Goal: Register for event/course

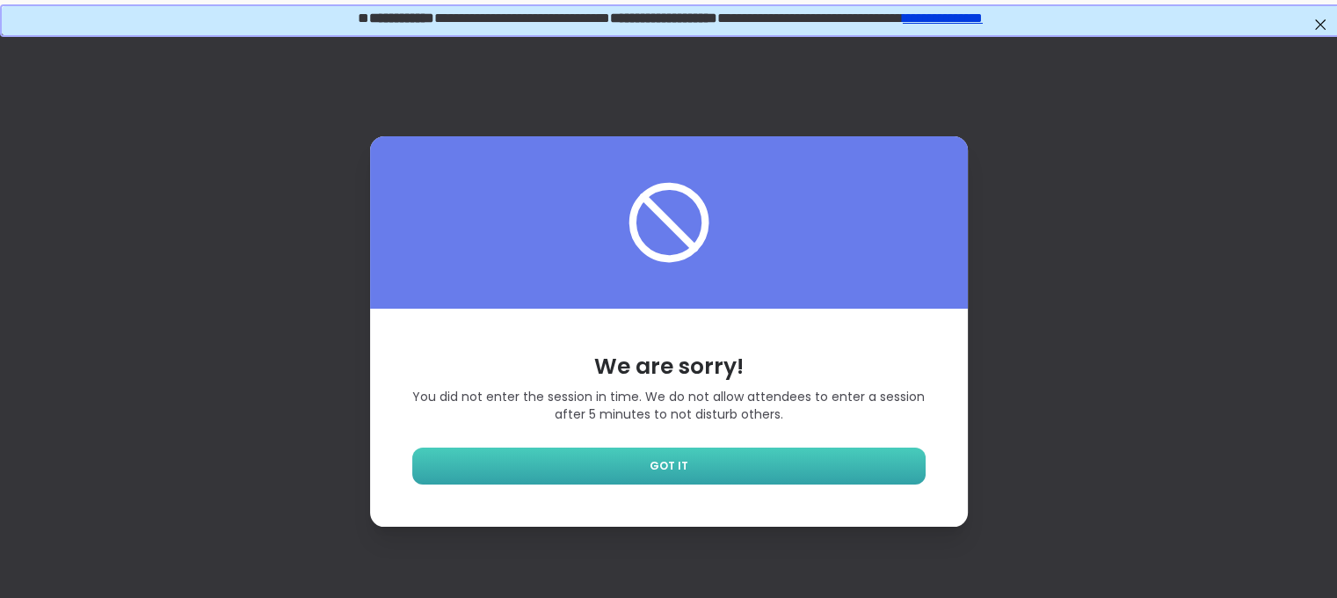
click at [678, 474] on span "GOT IT" at bounding box center [669, 466] width 39 height 16
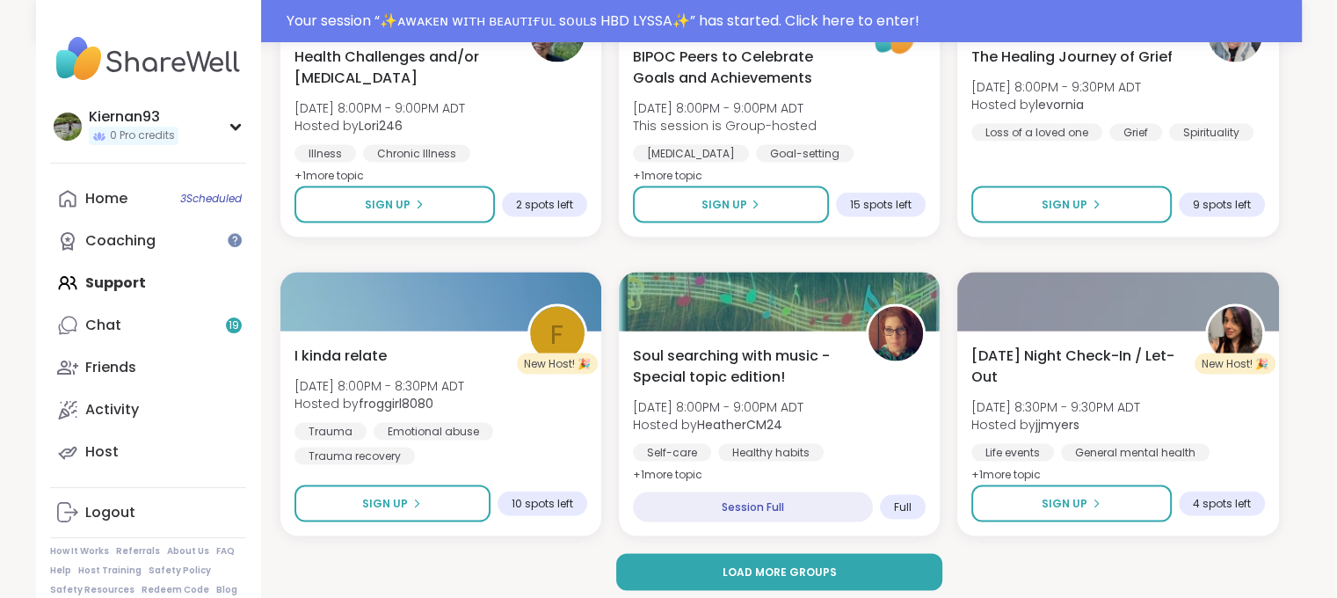
scroll to position [3348, 2]
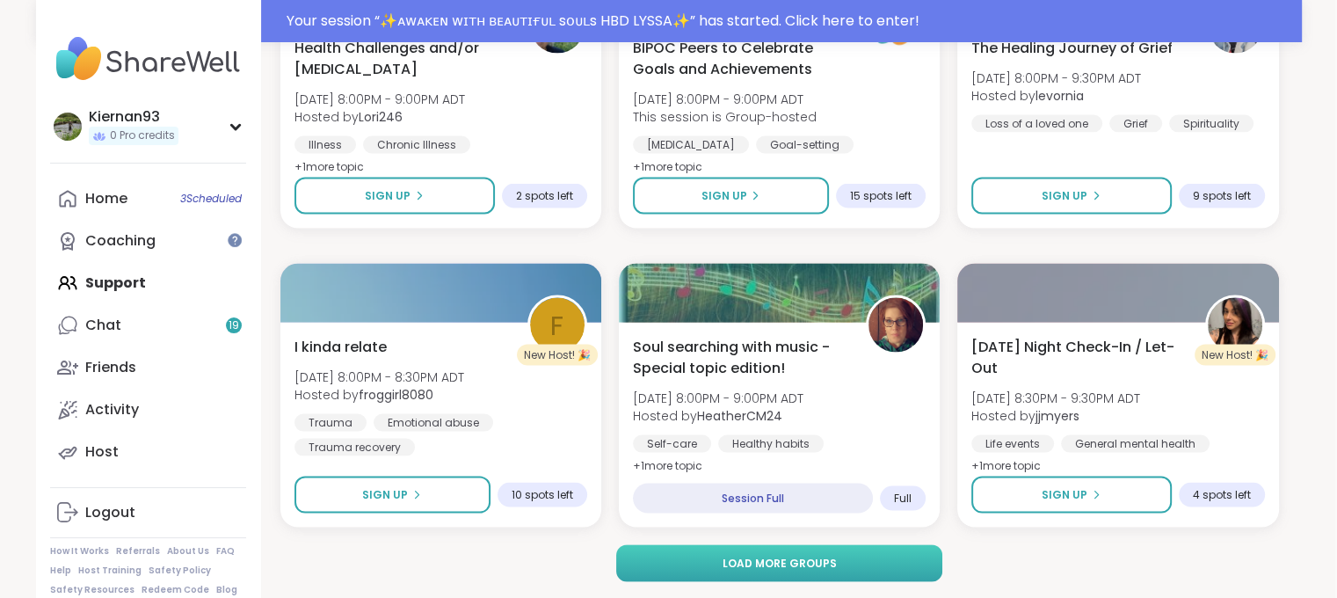
click at [760, 564] on span "Load more groups" at bounding box center [779, 564] width 114 height 16
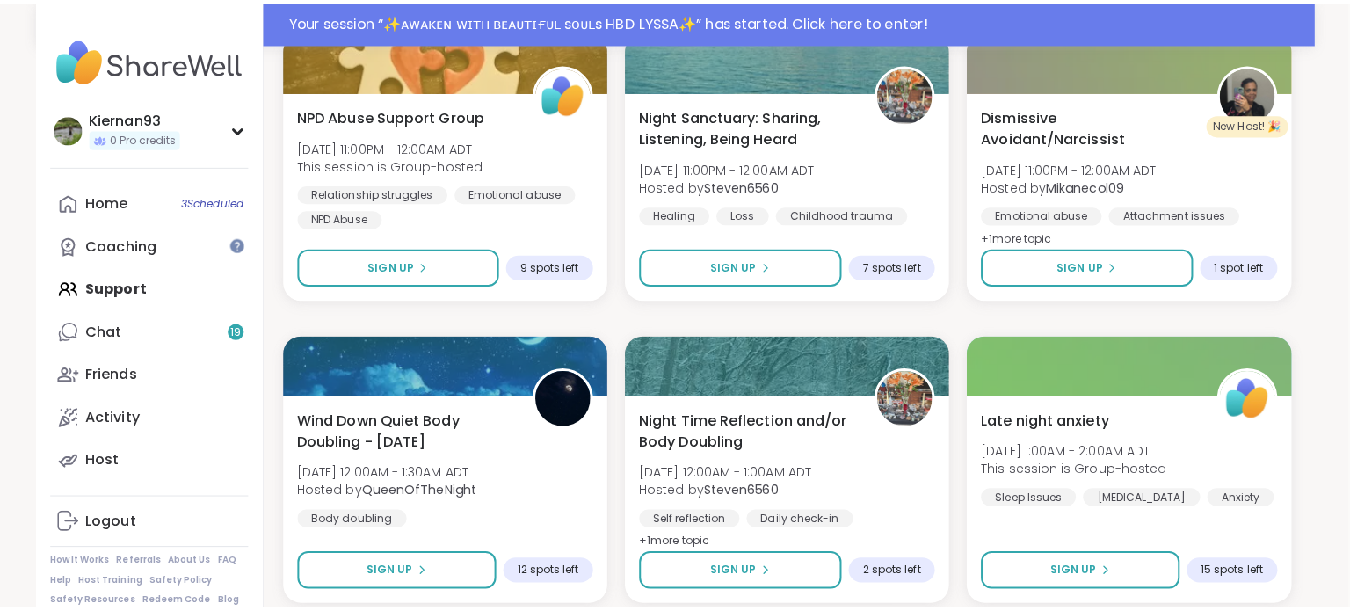
scroll to position [4459, 2]
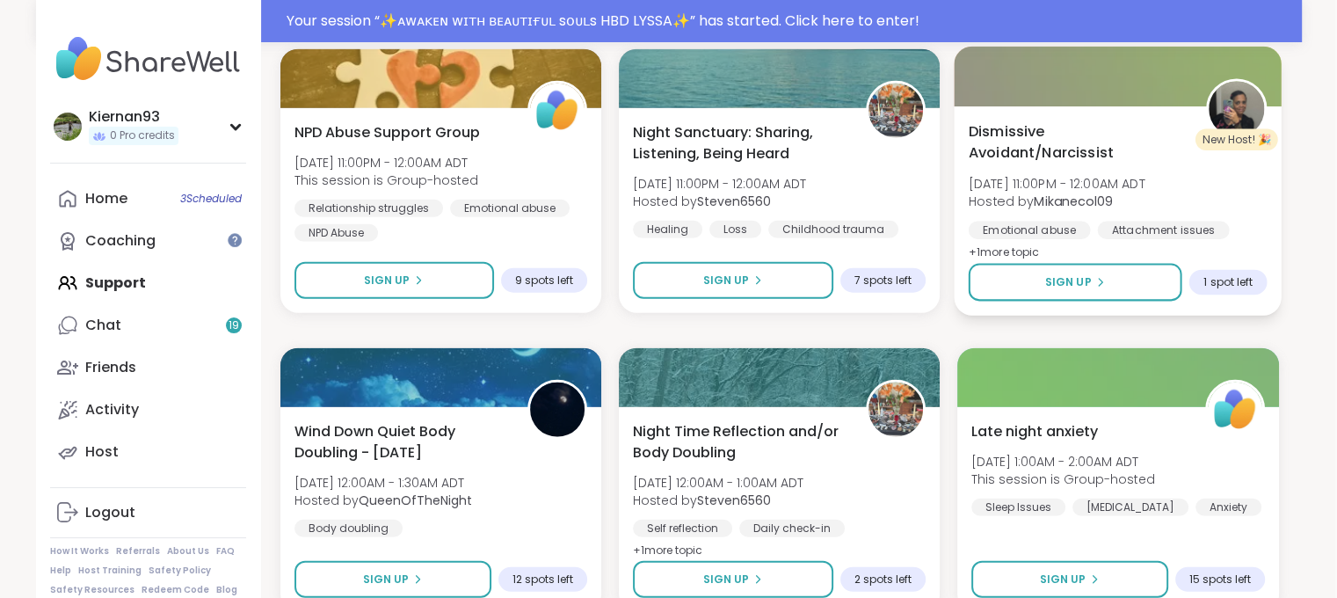
click at [1007, 142] on span "Dismissive Avoidant/Narcissist" at bounding box center [1078, 141] width 218 height 43
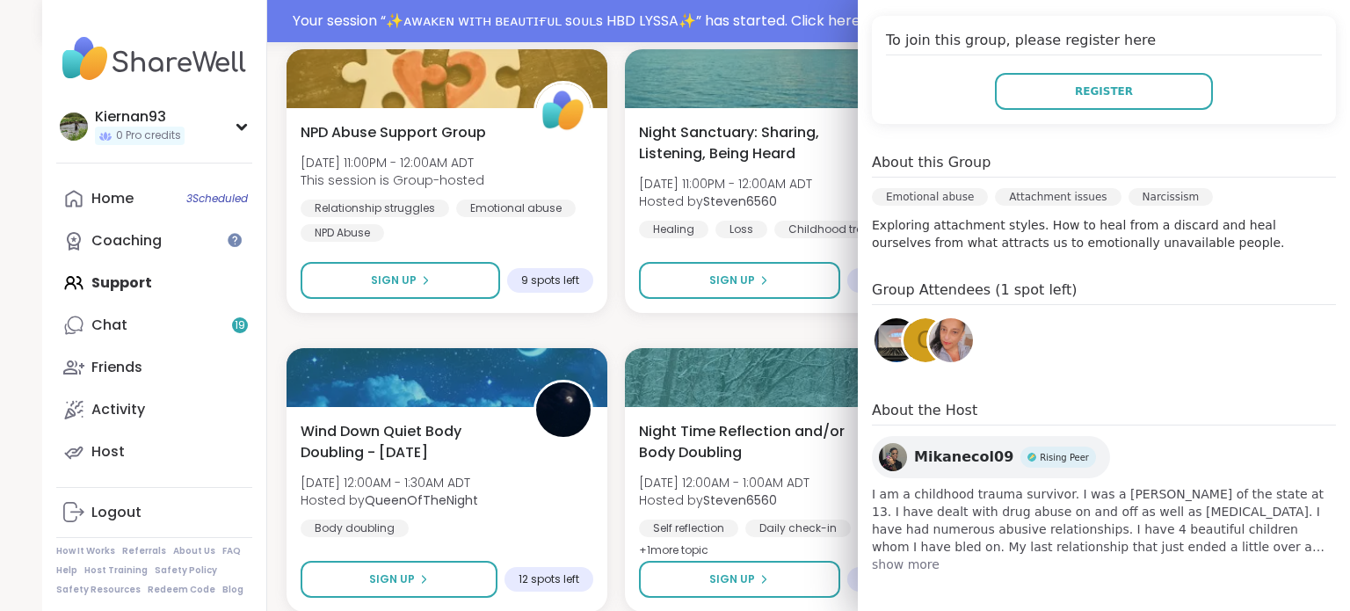
scroll to position [355, 0]
click at [881, 454] on img at bounding box center [893, 457] width 28 height 28
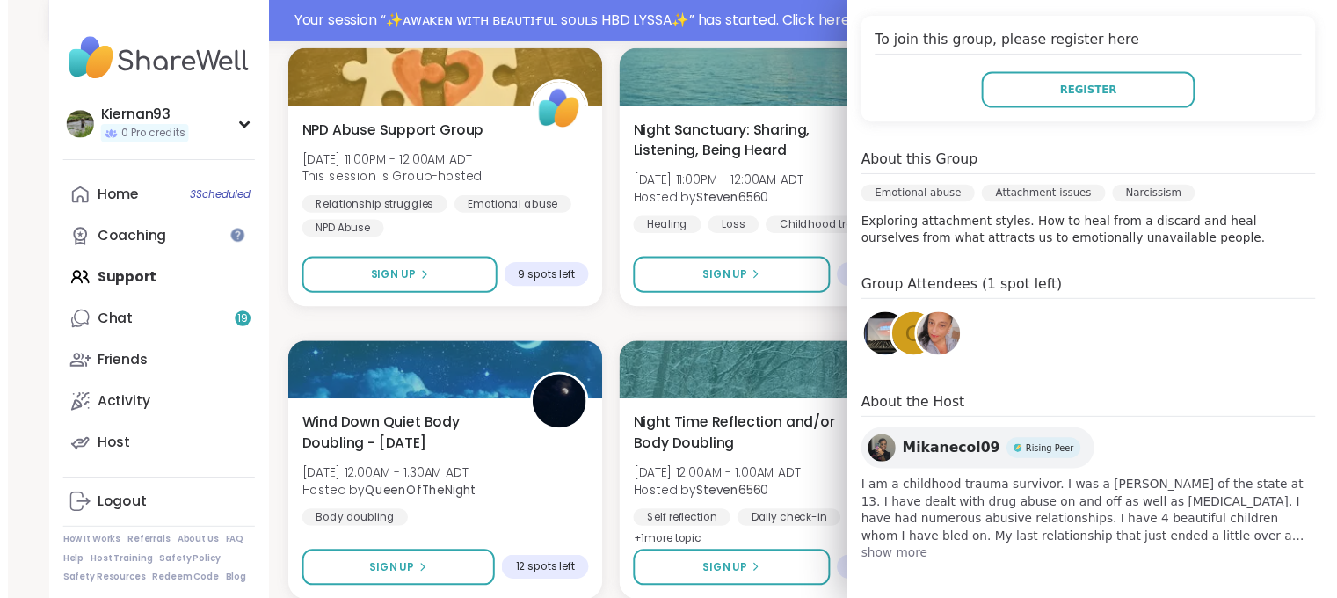
scroll to position [0, 0]
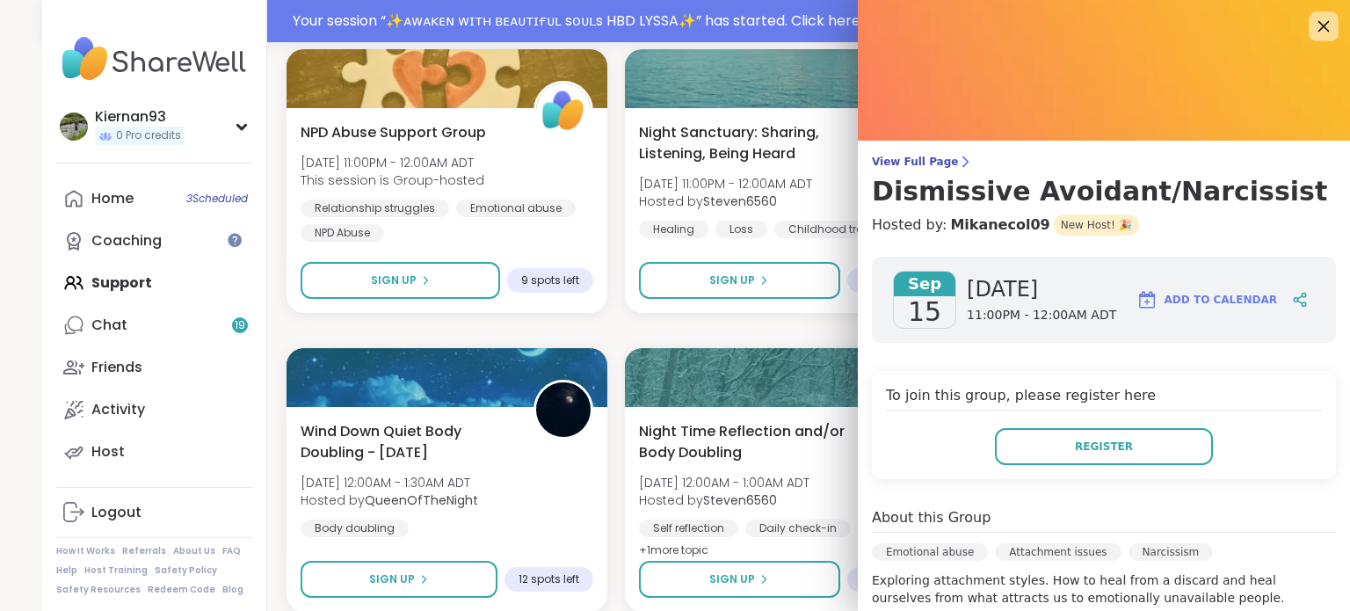
click at [1312, 28] on icon at bounding box center [1323, 26] width 22 height 22
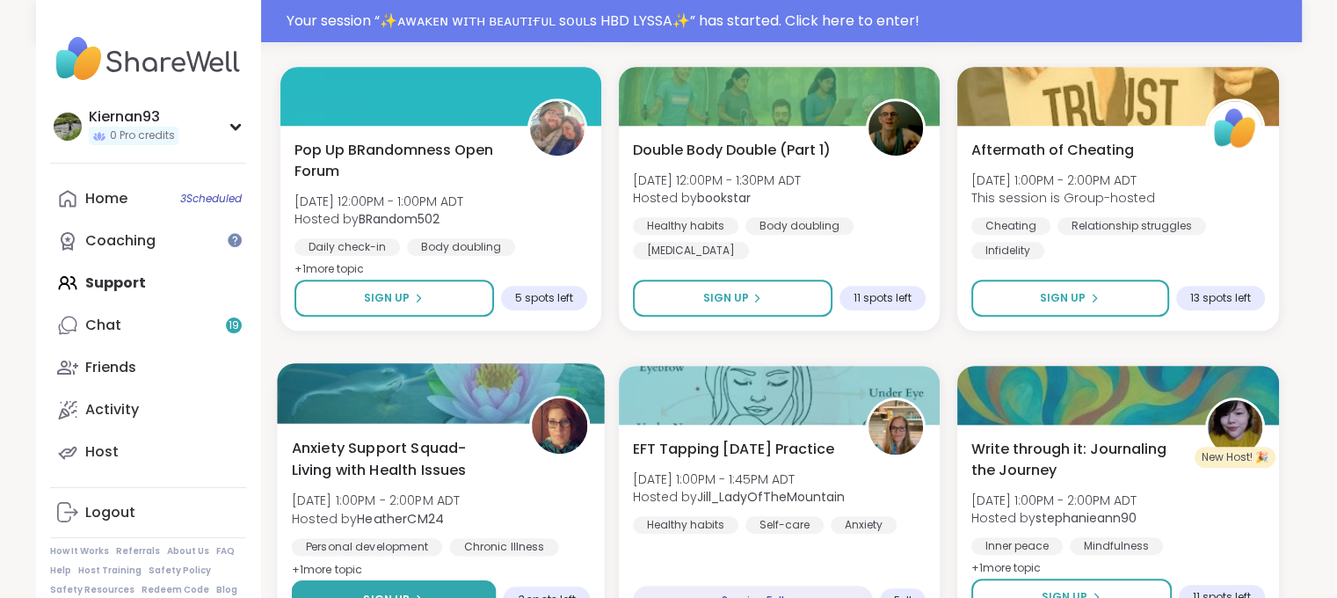
scroll to position [1152, 2]
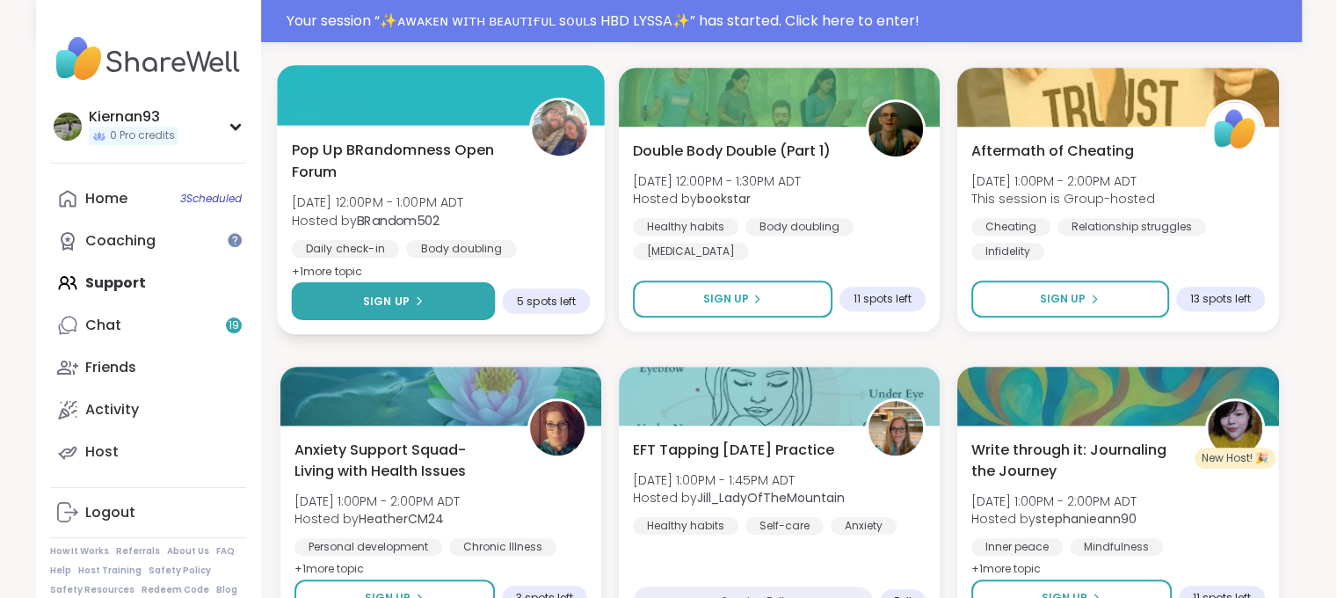
click at [397, 296] on span "Sign Up" at bounding box center [385, 301] width 47 height 16
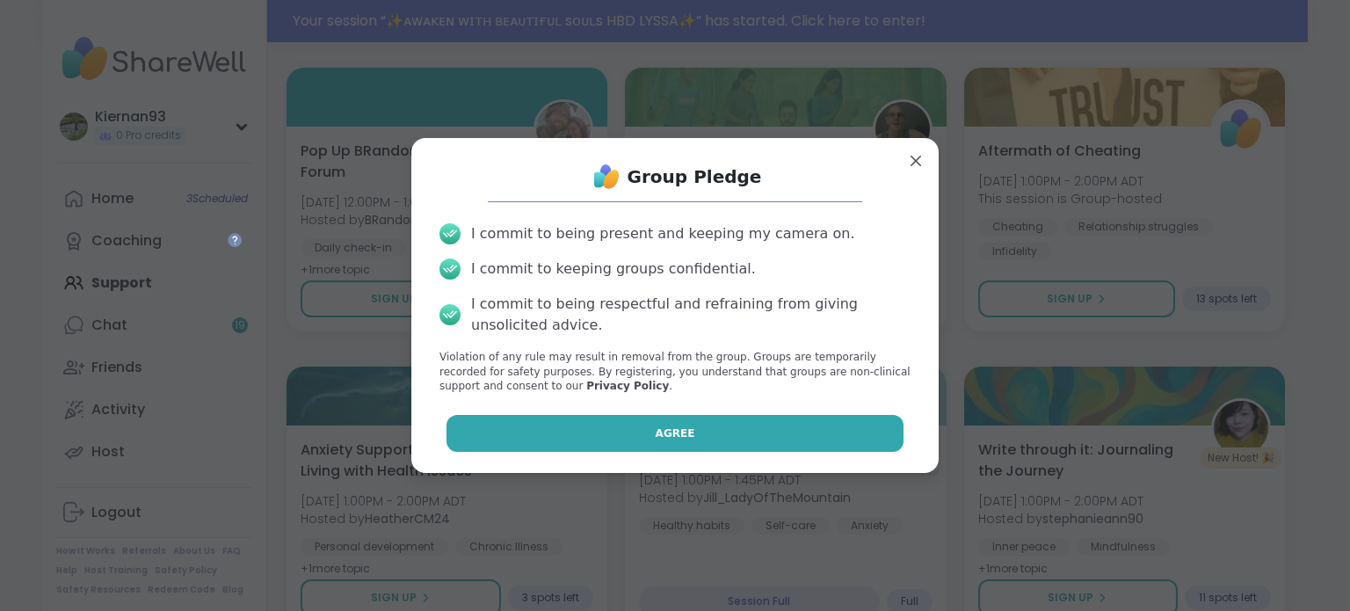
click at [689, 421] on button "Agree" at bounding box center [676, 433] width 458 height 37
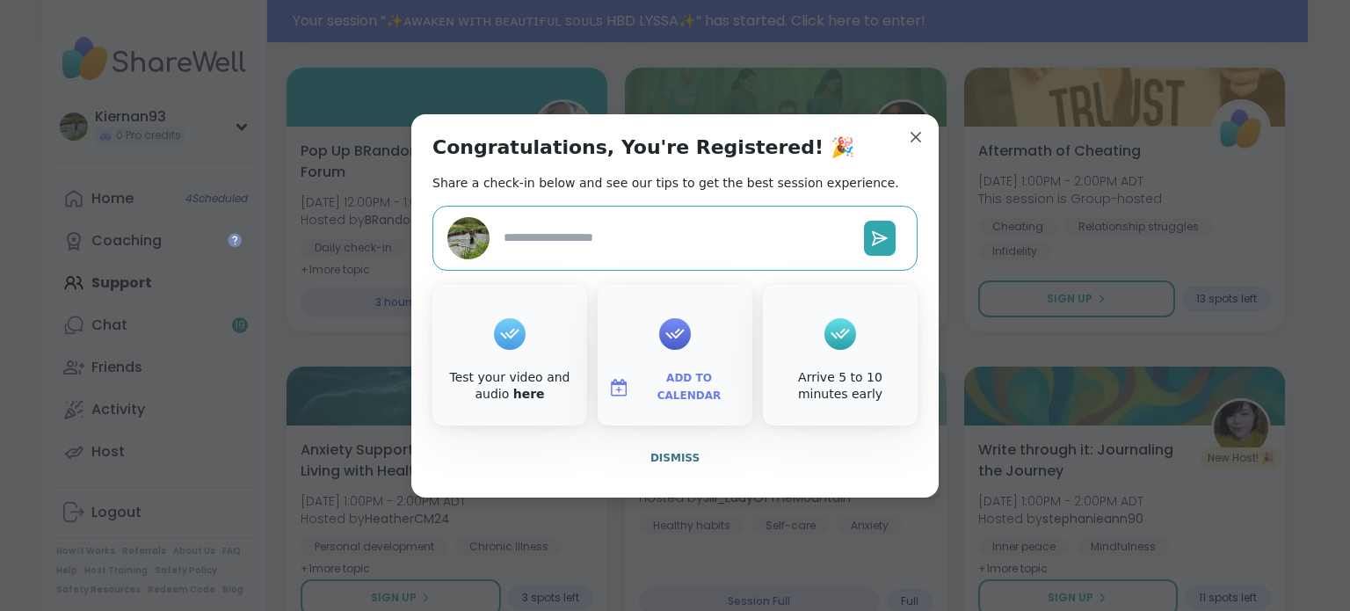
click at [655, 393] on span "Add to Calendar" at bounding box center [688, 387] width 105 height 34
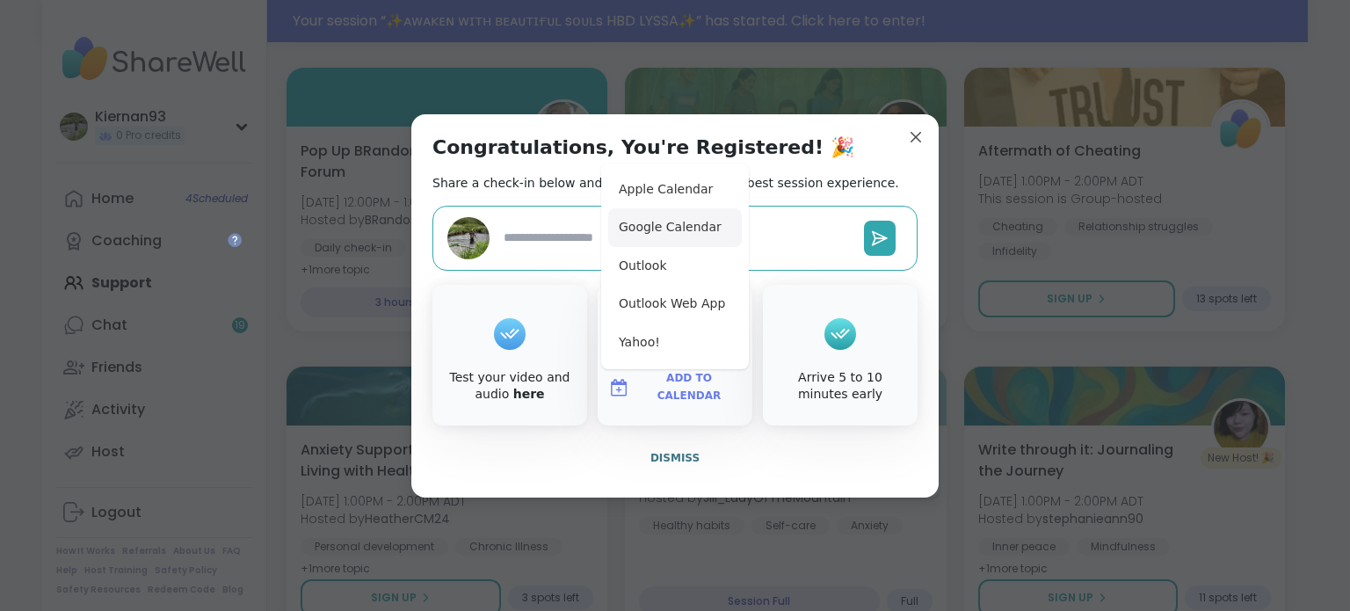
click at [700, 234] on button "Google Calendar" at bounding box center [675, 227] width 134 height 39
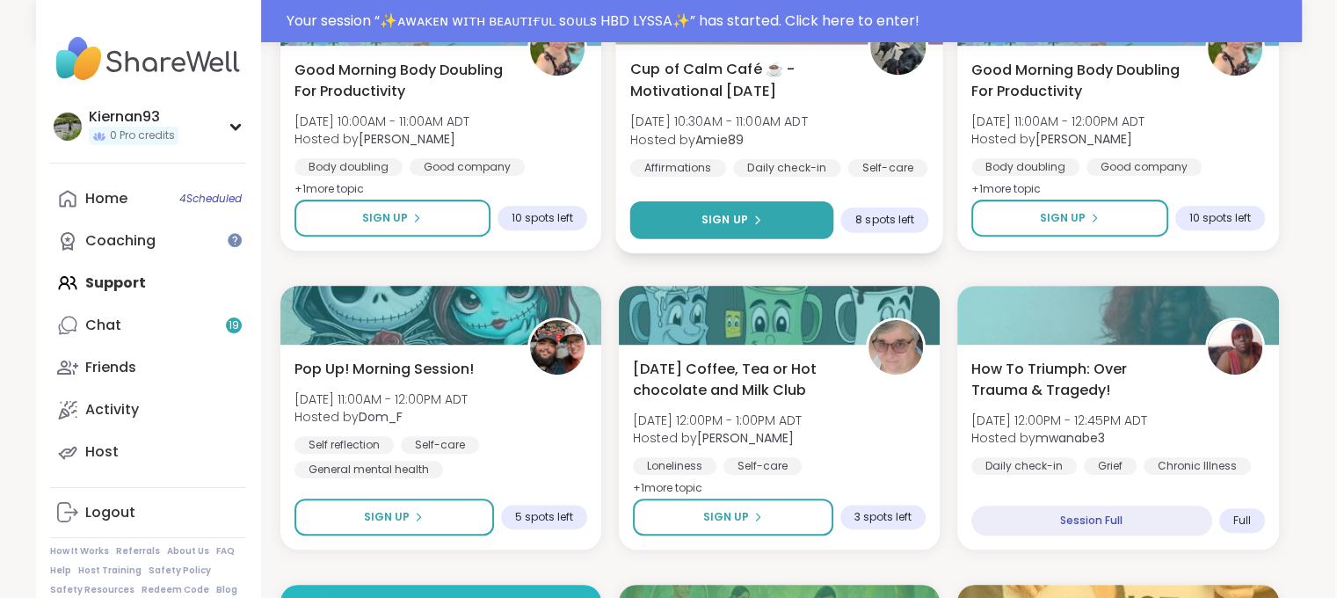
scroll to position [636, 2]
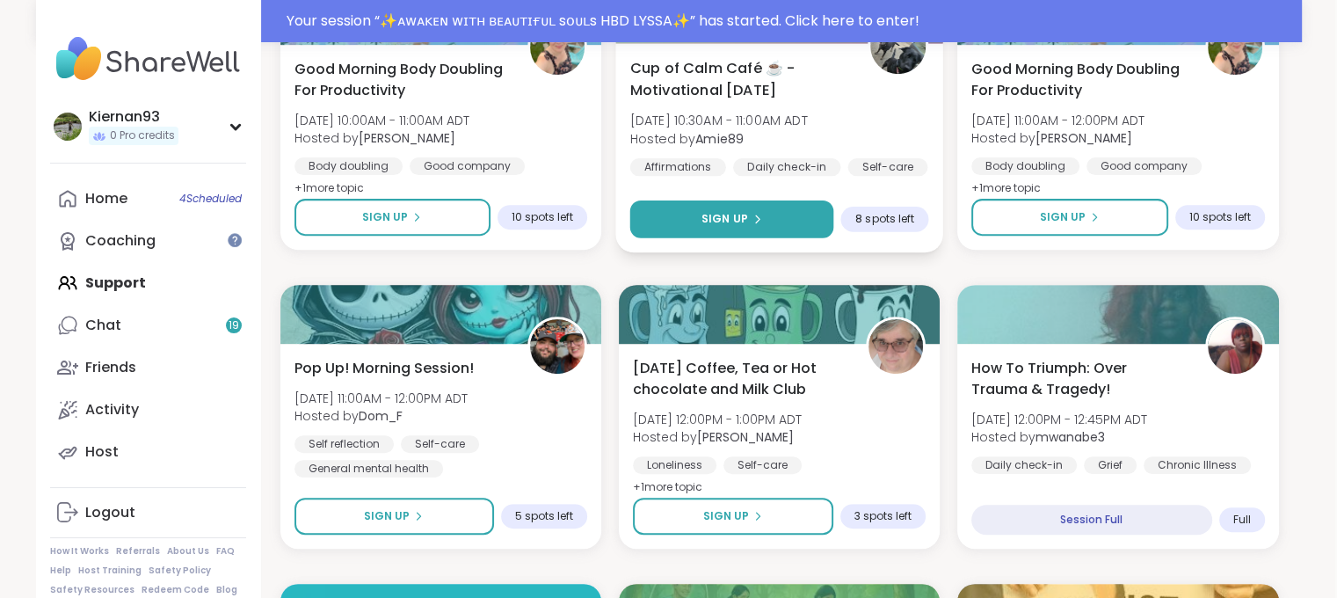
click at [731, 214] on span "Sign Up" at bounding box center [725, 219] width 47 height 16
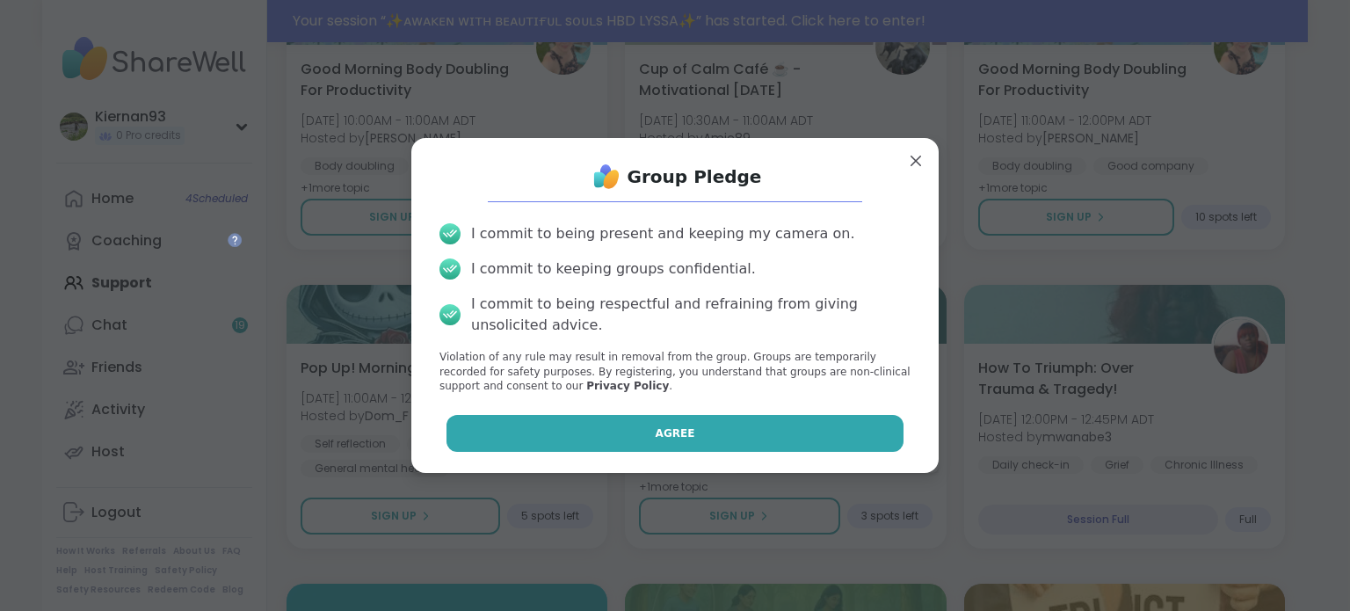
click at [656, 428] on span "Agree" at bounding box center [676, 433] width 40 height 16
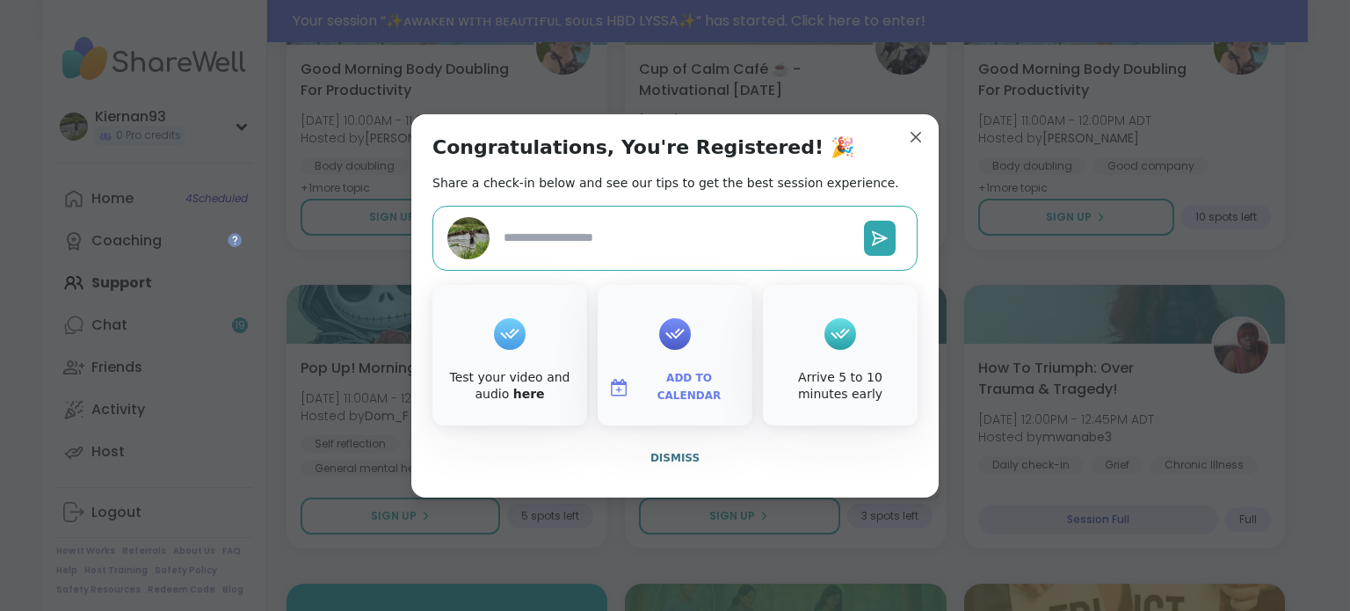
type textarea "*"
click at [663, 389] on span "Add to Calendar" at bounding box center [688, 387] width 105 height 34
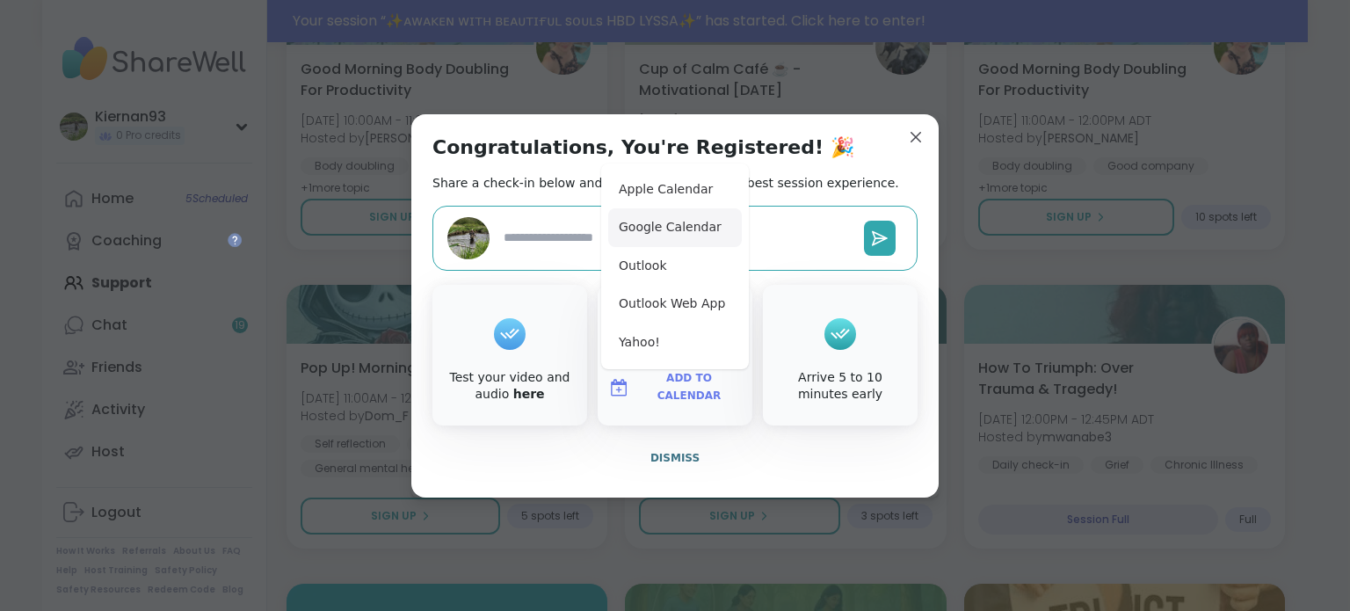
click at [663, 225] on button "Google Calendar" at bounding box center [675, 227] width 134 height 39
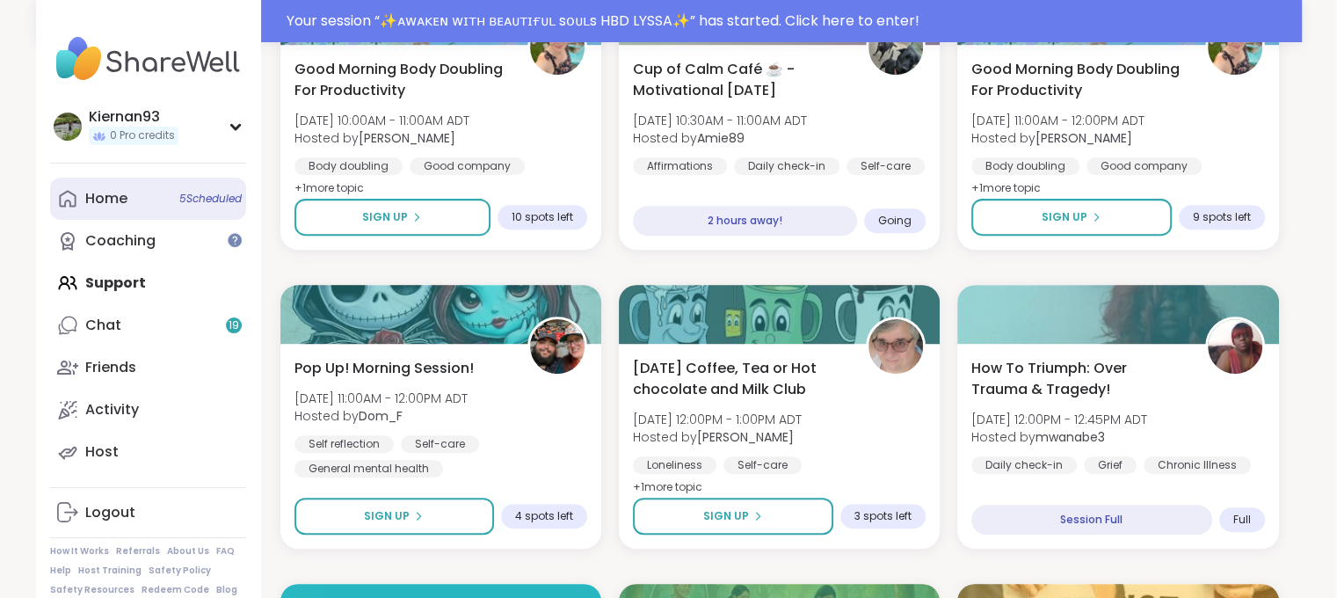
click at [149, 200] on link "Home 5 Scheduled" at bounding box center [148, 199] width 196 height 42
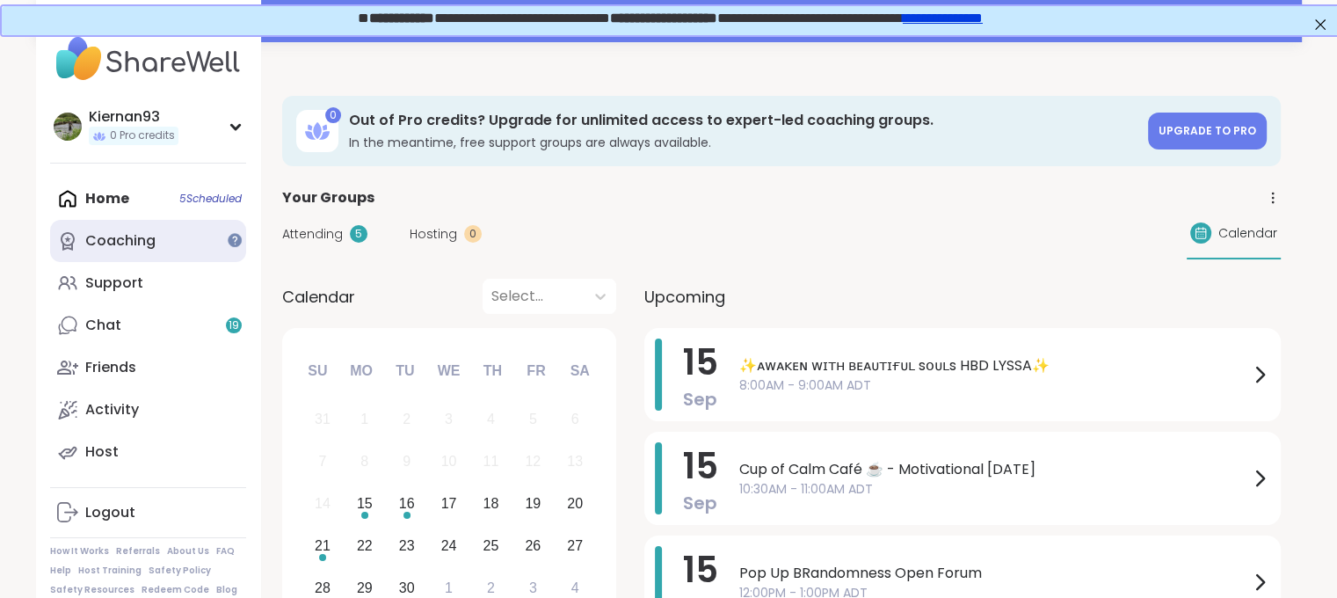
click at [148, 236] on div "Coaching" at bounding box center [120, 240] width 70 height 19
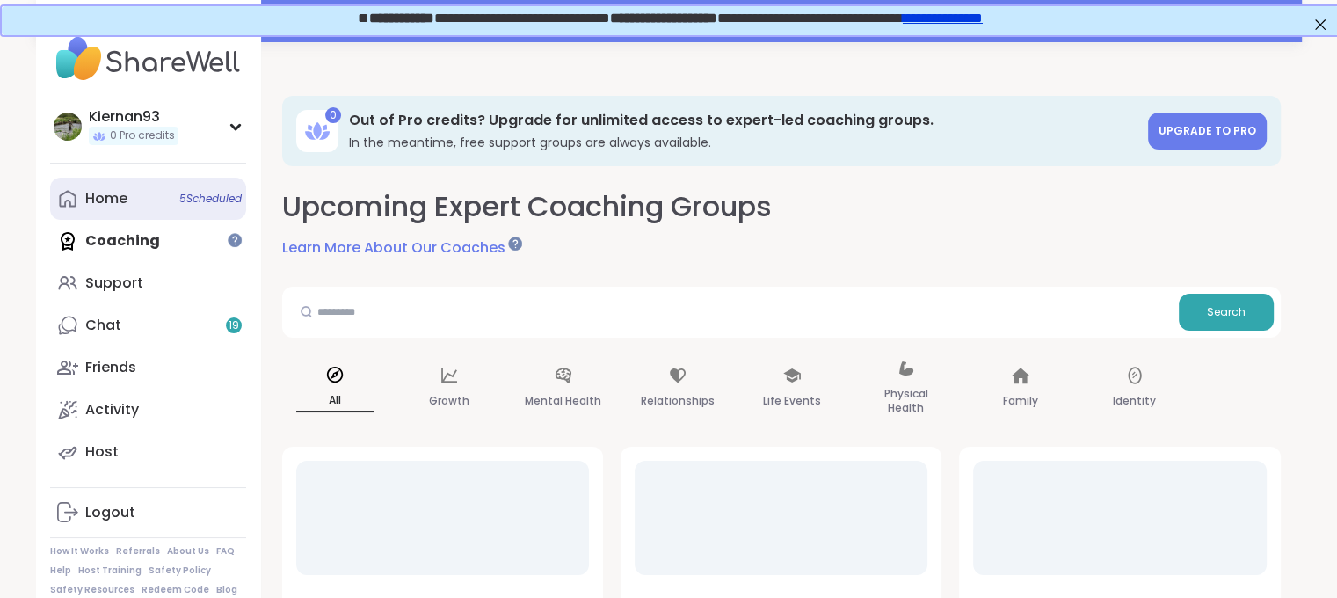
click at [134, 207] on link "Home 5 Scheduled" at bounding box center [148, 199] width 196 height 42
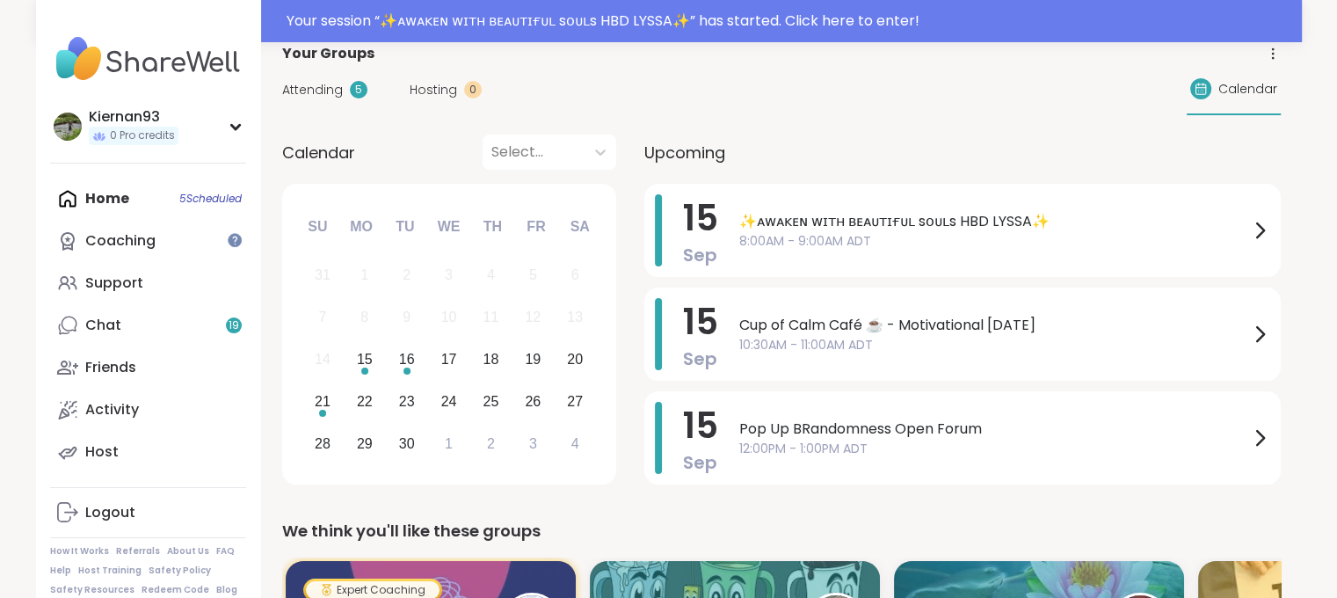
scroll to position [144, 0]
click at [222, 330] on link "Chat 19" at bounding box center [148, 325] width 196 height 42
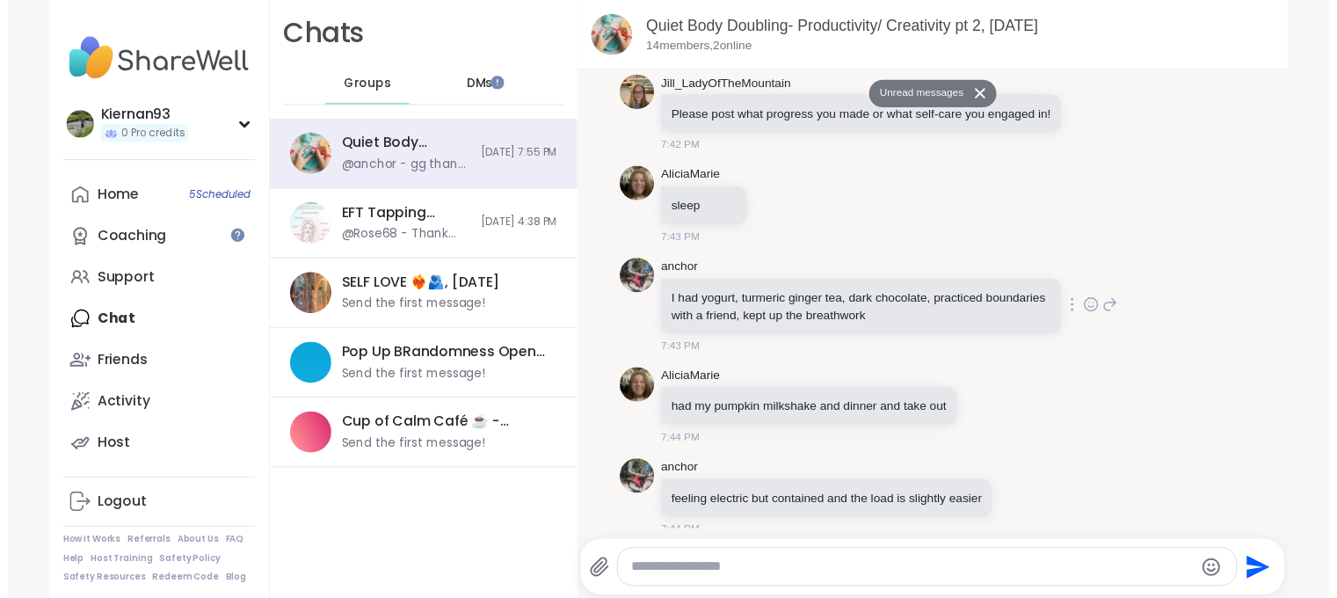
scroll to position [5700, 0]
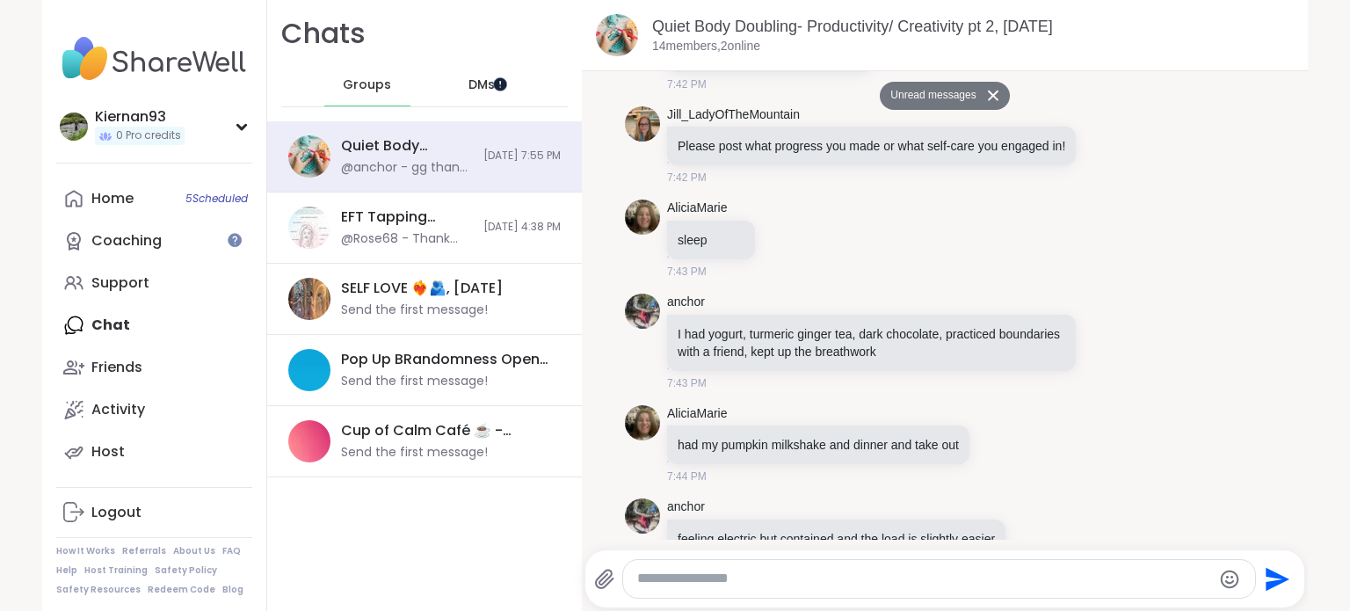
click at [502, 79] on div at bounding box center [500, 83] width 14 height 14
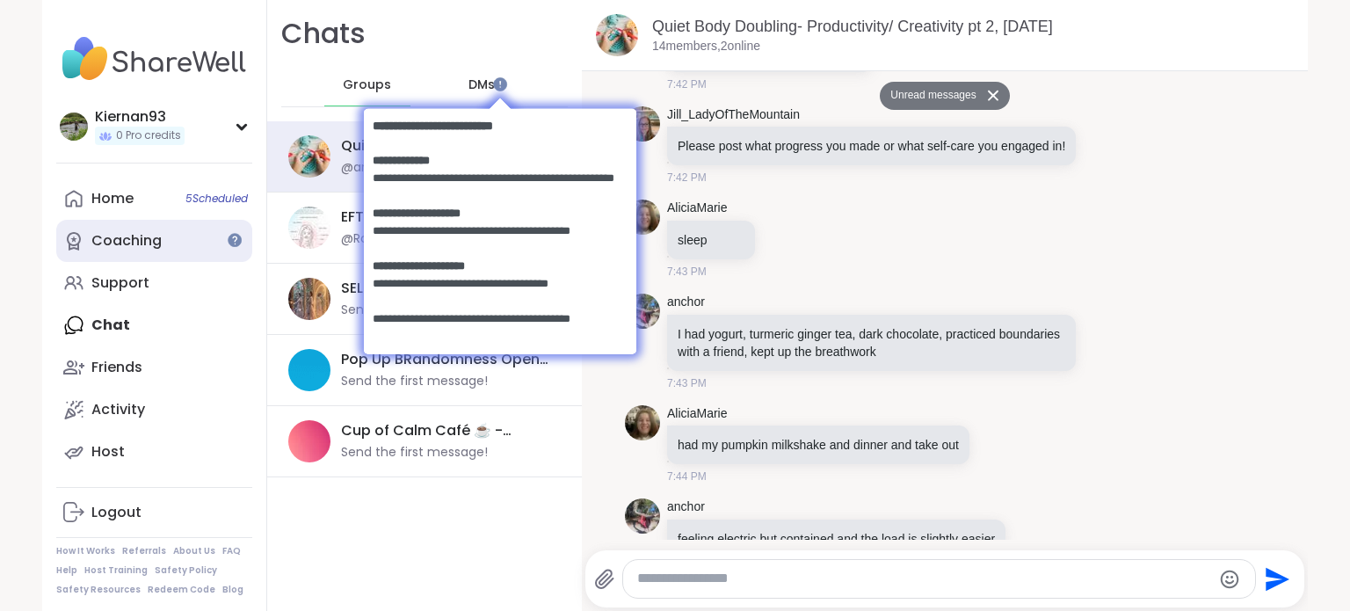
click at [131, 243] on div "Coaching" at bounding box center [126, 240] width 70 height 19
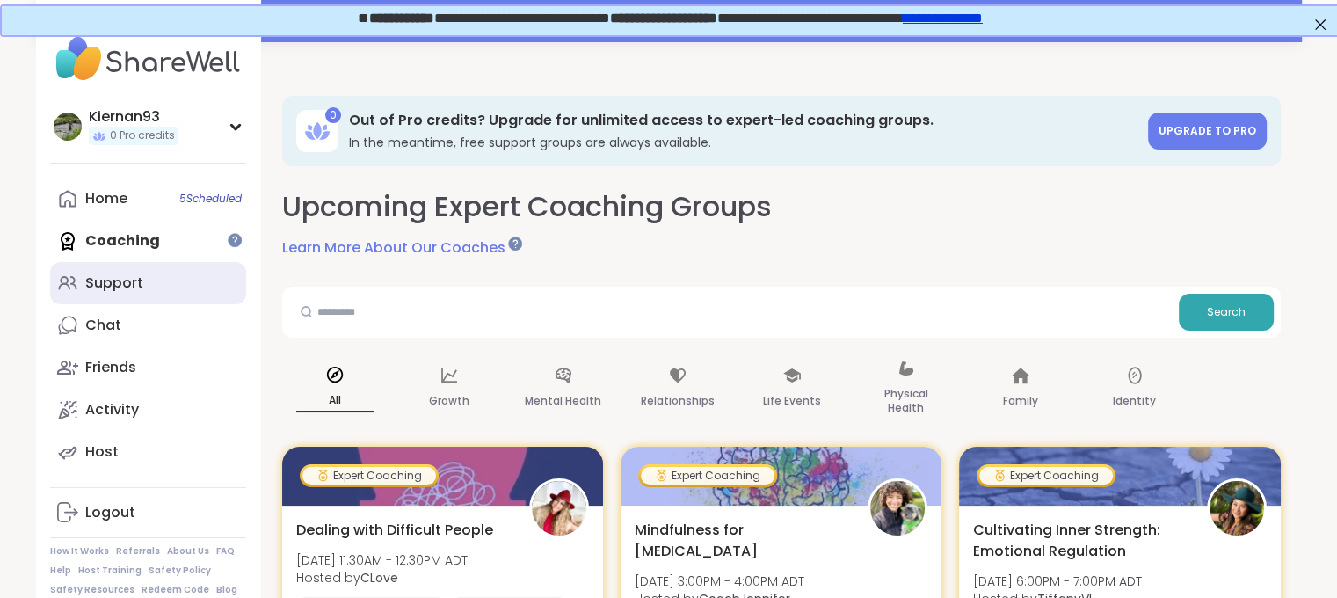
click at [177, 270] on link "Support" at bounding box center [148, 283] width 196 height 42
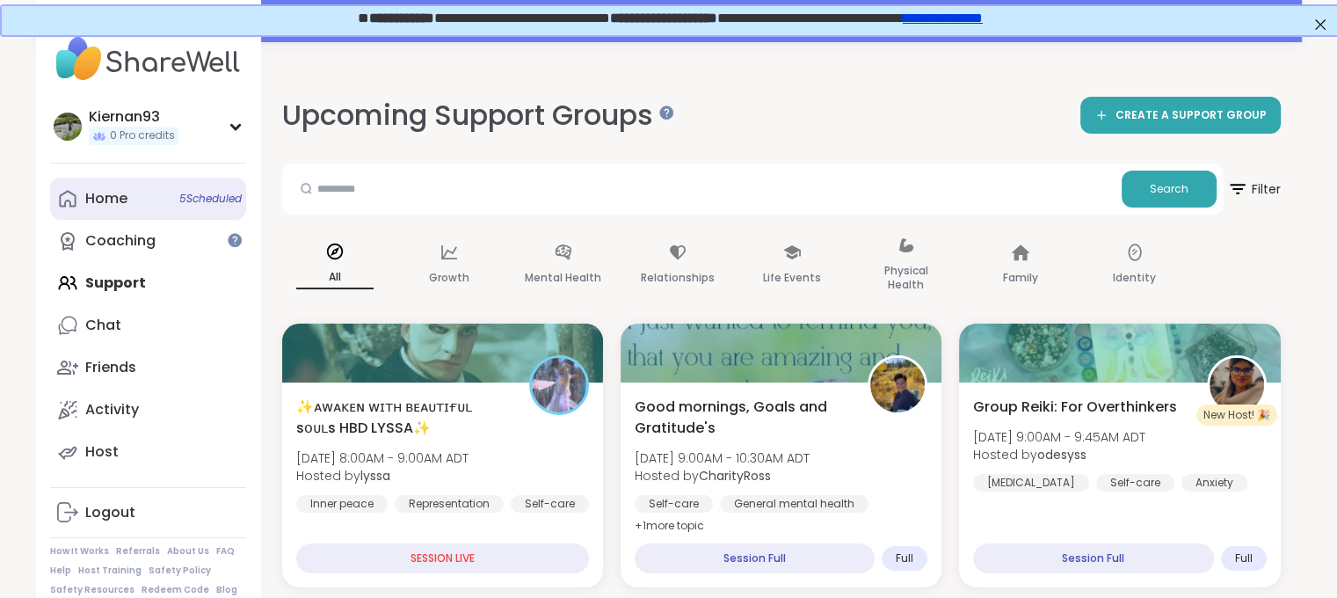
click at [158, 193] on link "Home 5 Scheduled" at bounding box center [148, 199] width 196 height 42
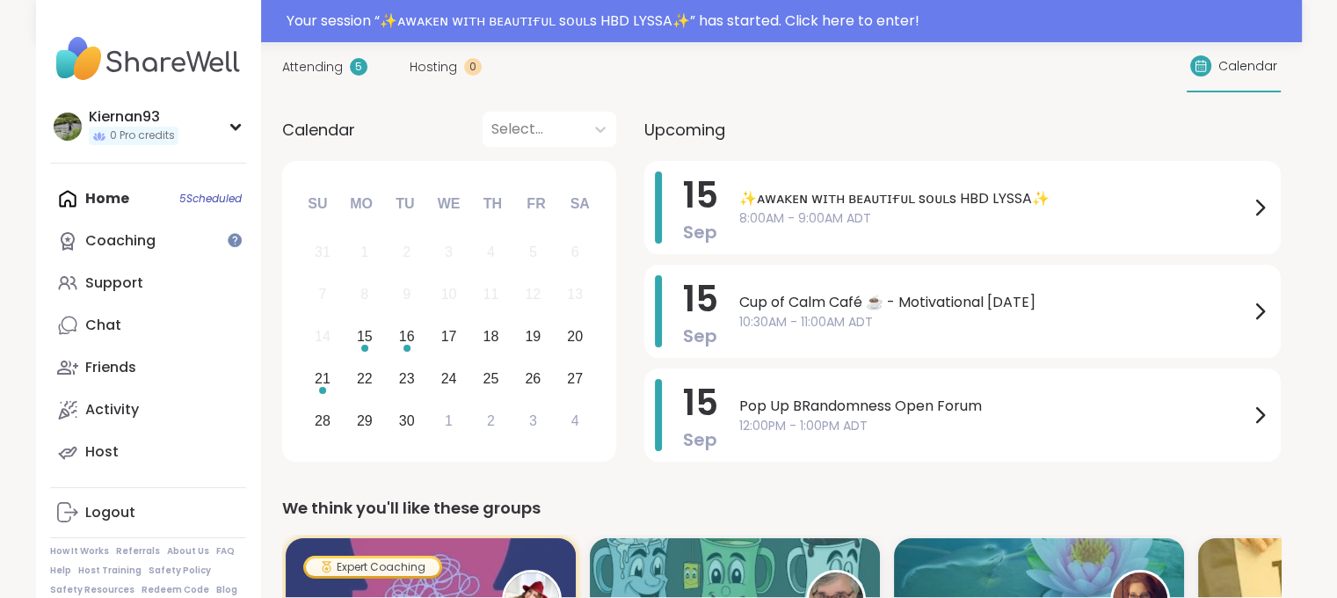
scroll to position [168, 0]
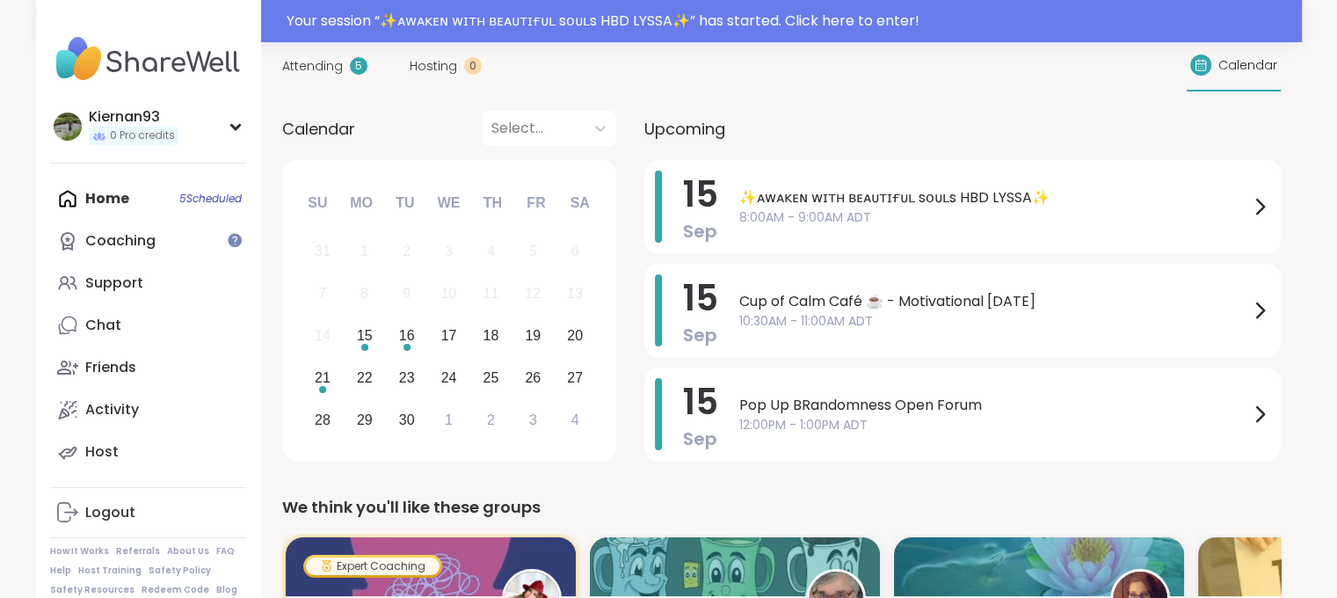
click at [95, 205] on div "Home 5 Scheduled Coaching Support Chat Friends Activity Host" at bounding box center [148, 325] width 196 height 295
click at [109, 234] on div "Coaching" at bounding box center [120, 240] width 70 height 19
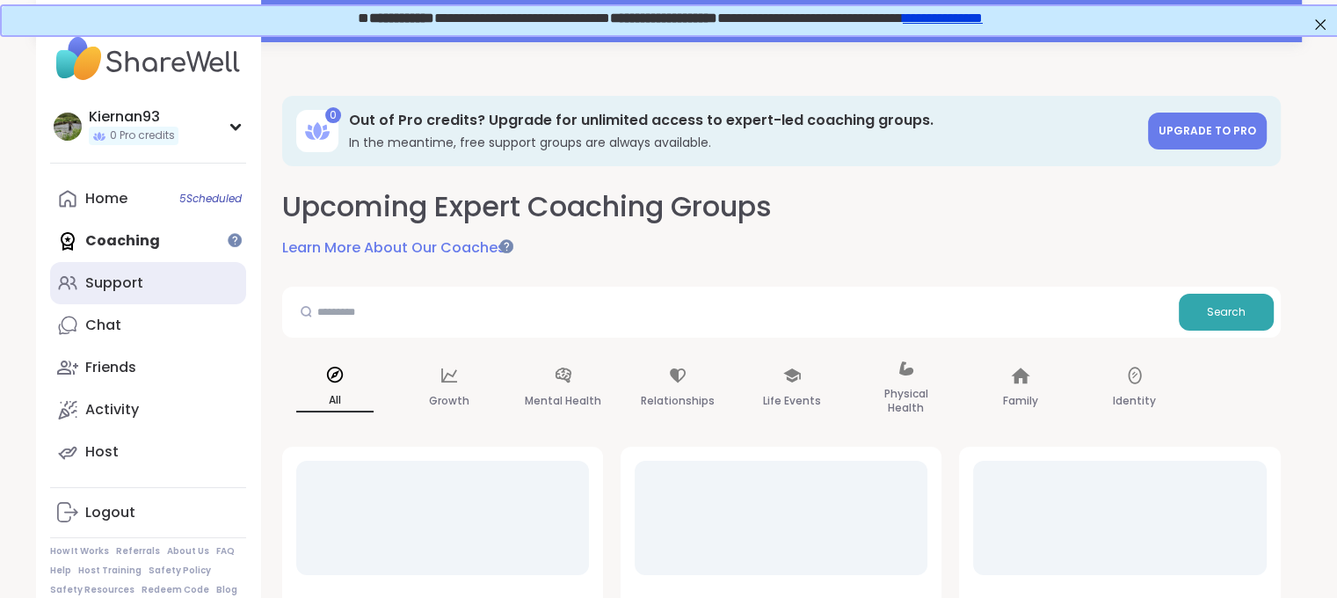
click at [111, 294] on link "Support" at bounding box center [148, 283] width 196 height 42
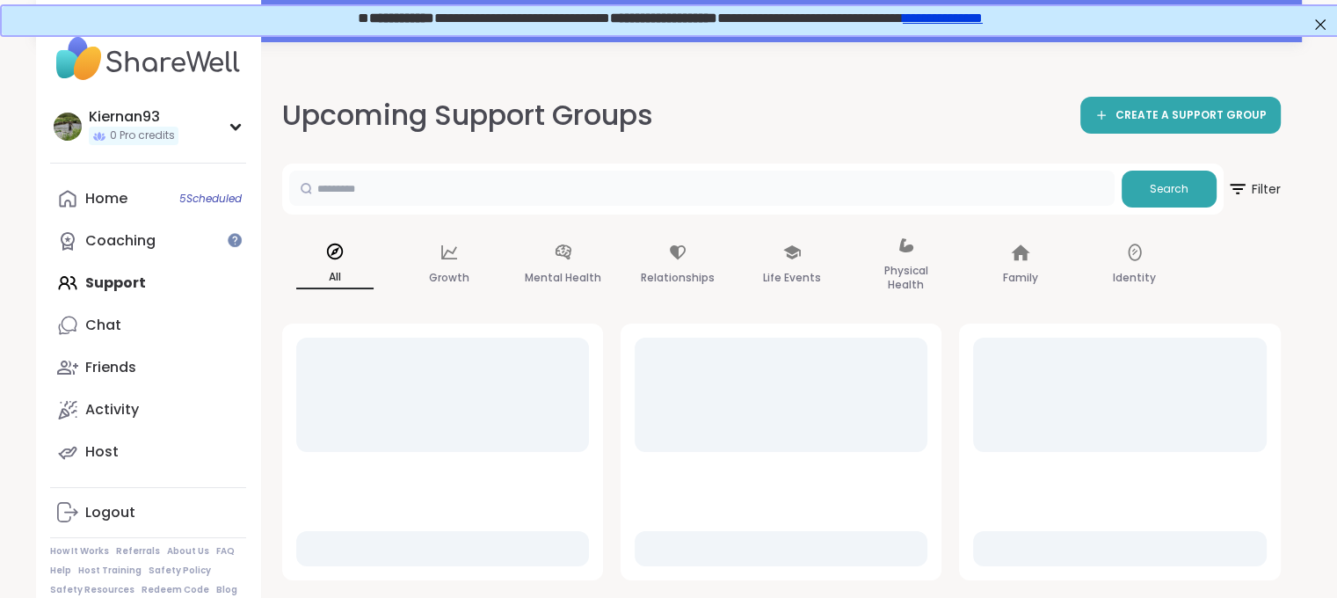
click at [529, 197] on input "text" at bounding box center [701, 188] width 825 height 35
type input "***"
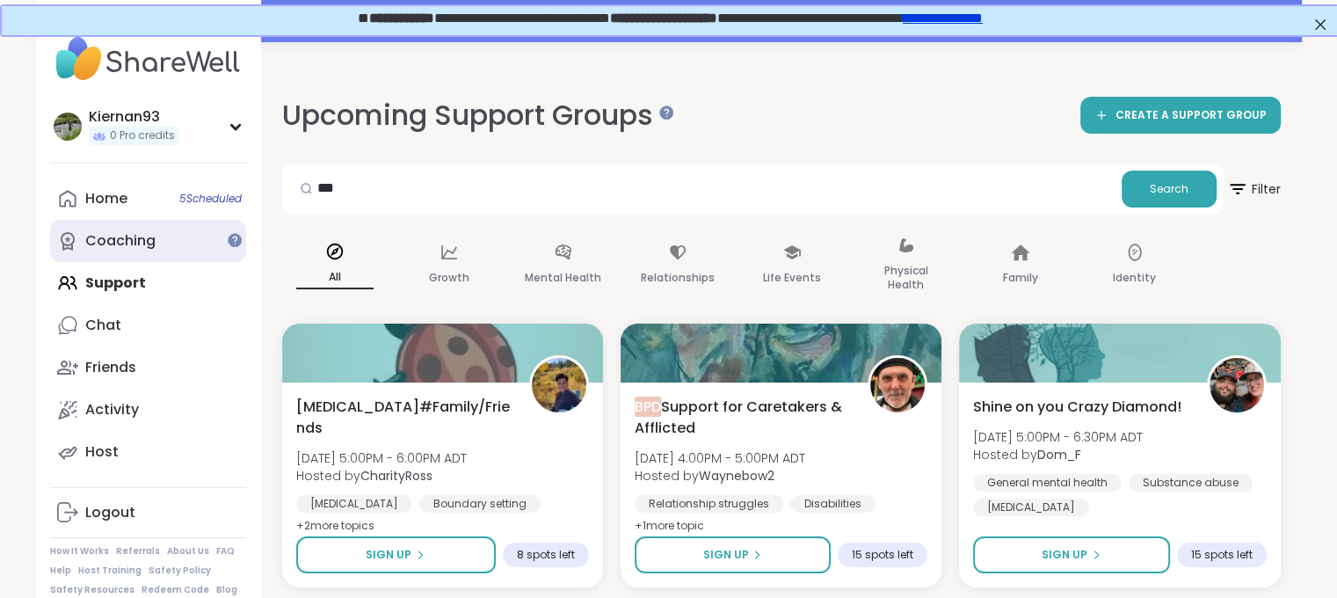
click at [96, 245] on div "Coaching" at bounding box center [120, 240] width 70 height 19
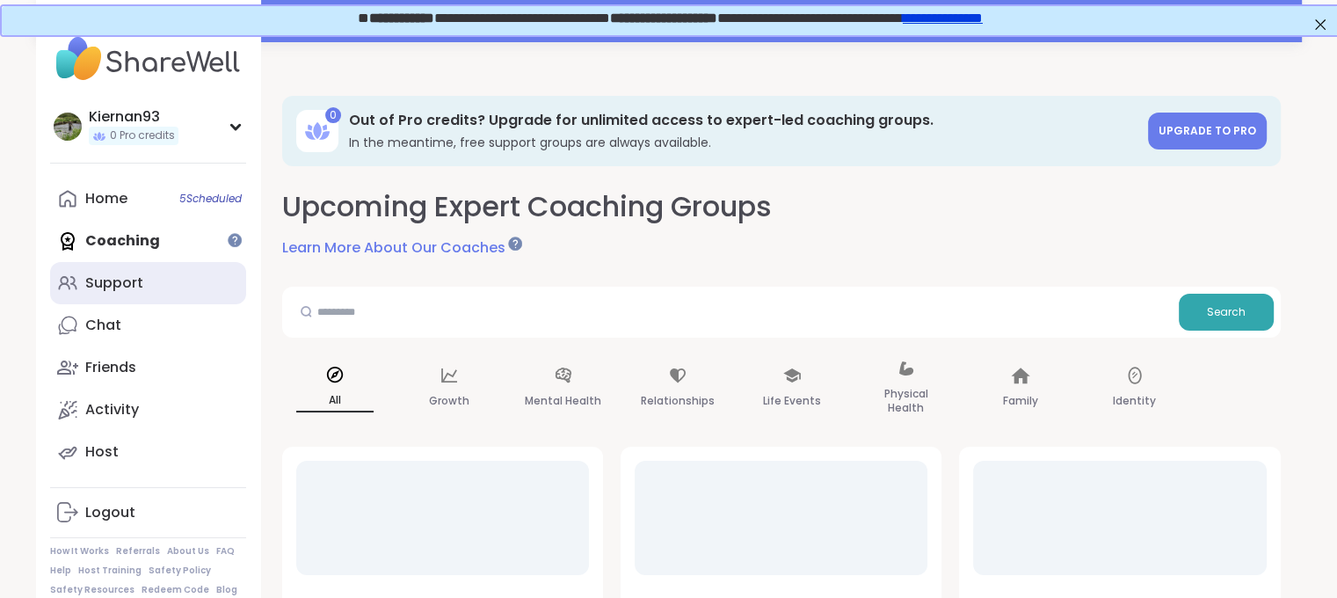
click at [115, 291] on div "Support" at bounding box center [114, 282] width 58 height 19
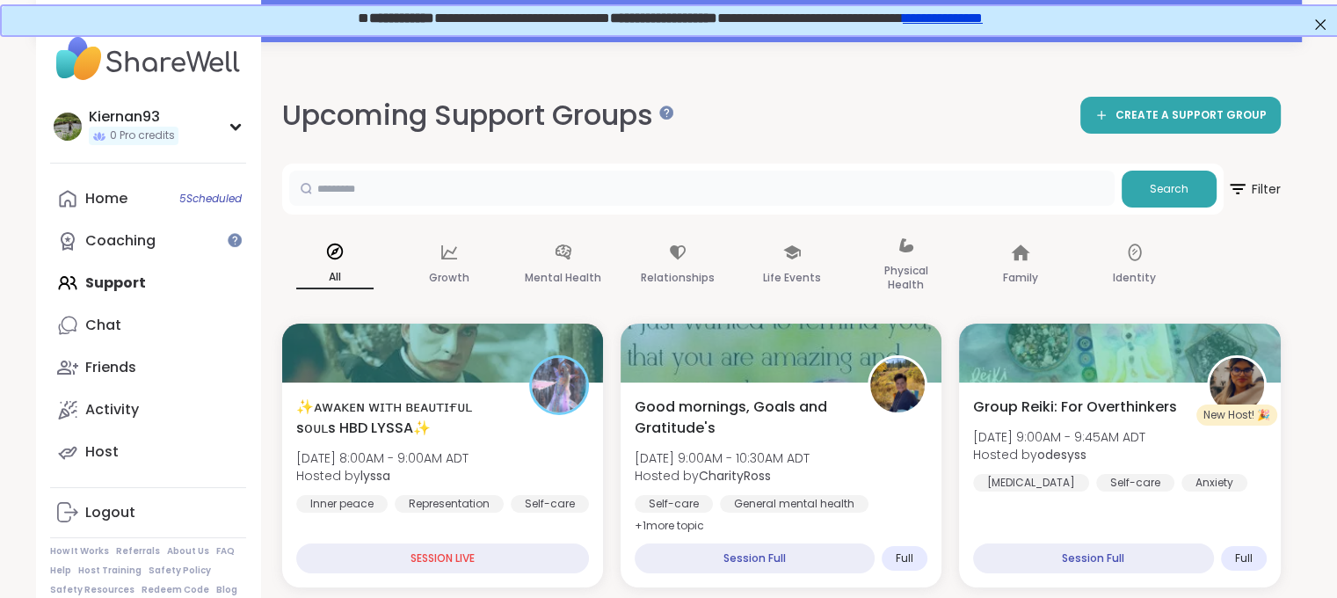
click at [419, 193] on input "text" at bounding box center [701, 188] width 825 height 35
type input "**********"
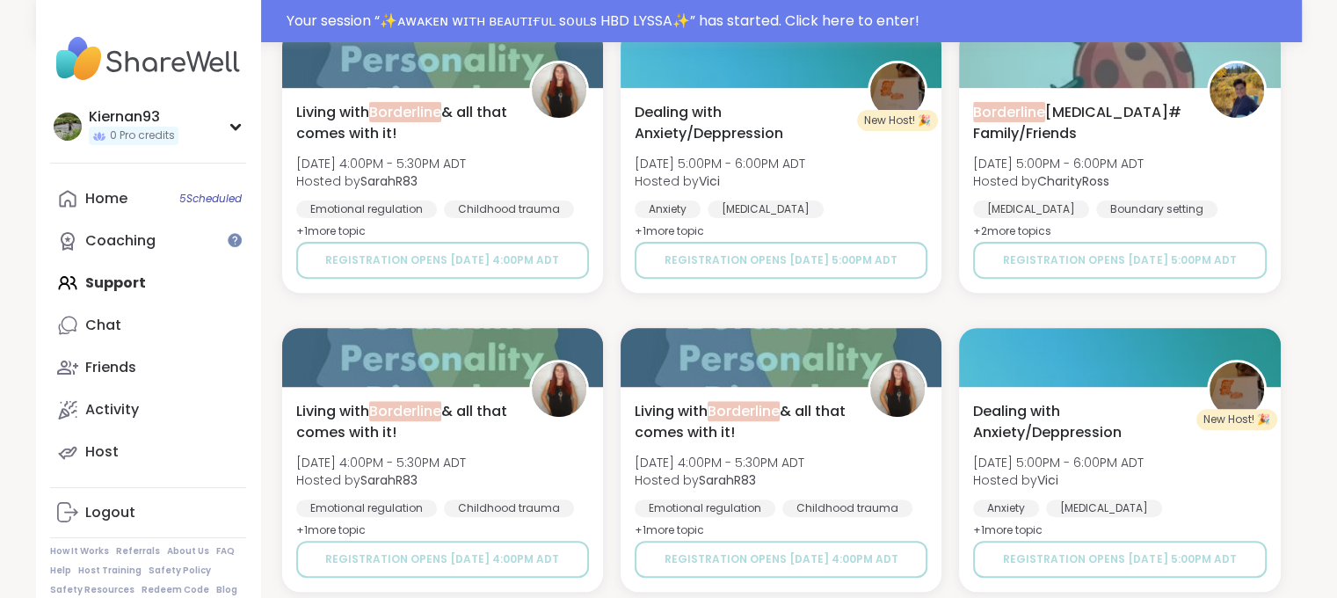
scroll to position [594, 0]
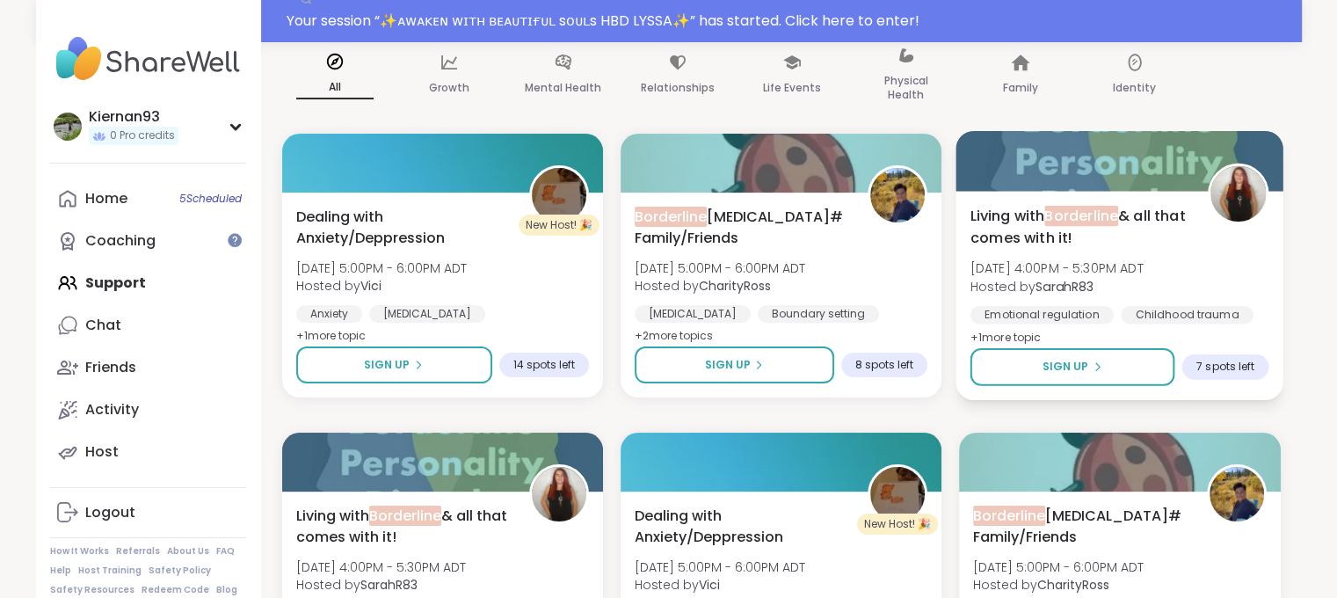
click at [1034, 360] on button "Sign Up" at bounding box center [1073, 367] width 205 height 38
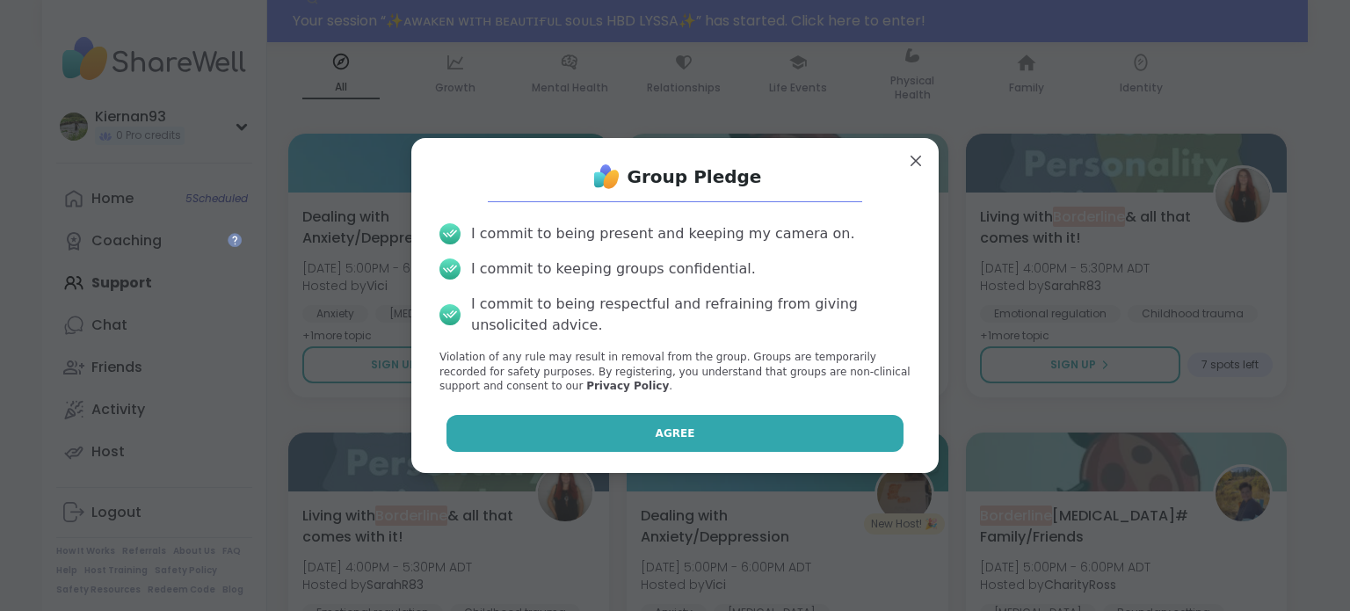
click at [778, 428] on button "Agree" at bounding box center [676, 433] width 458 height 37
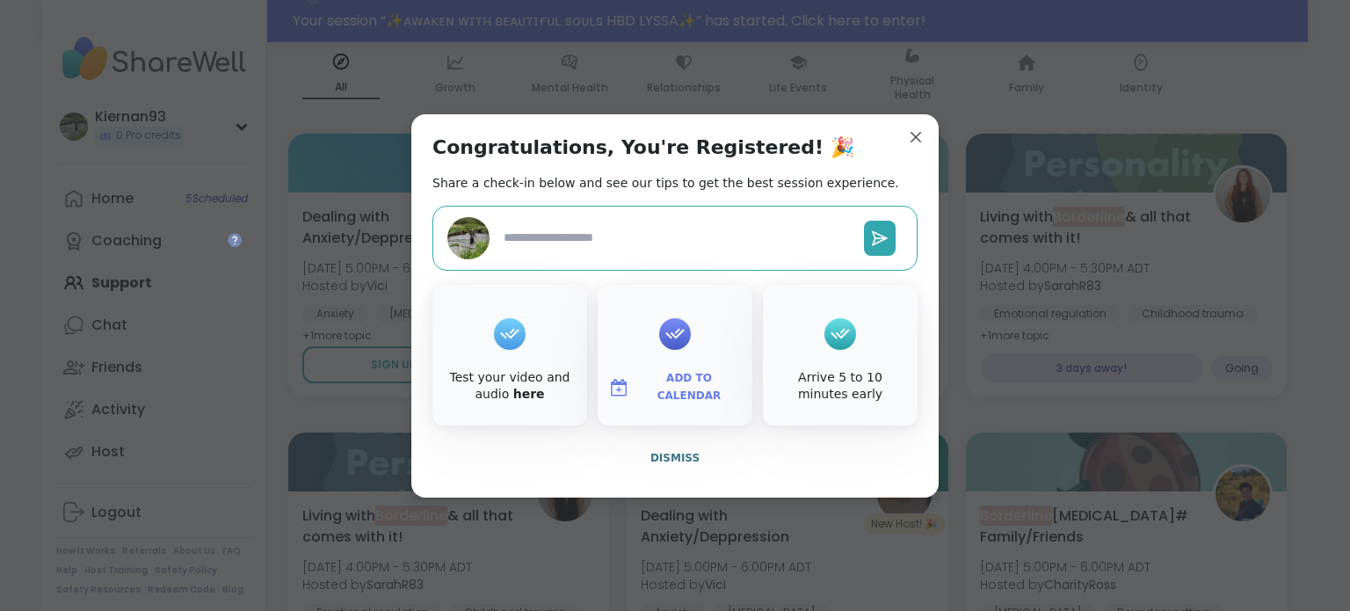
type textarea "*"
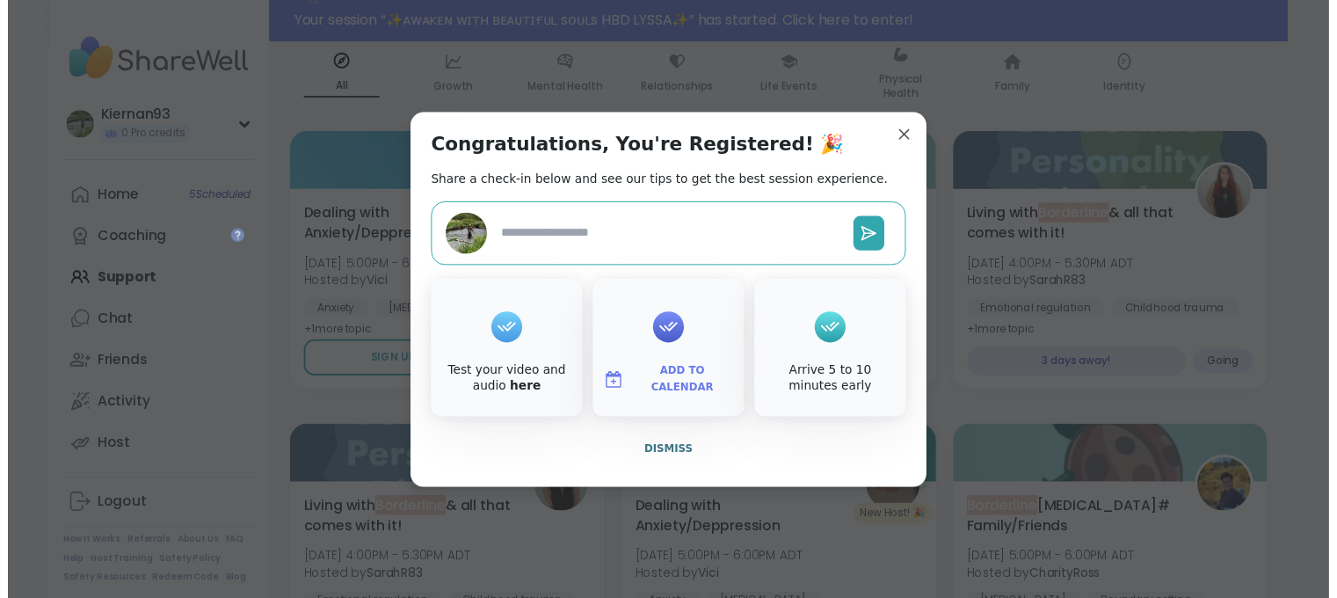
scroll to position [148, 0]
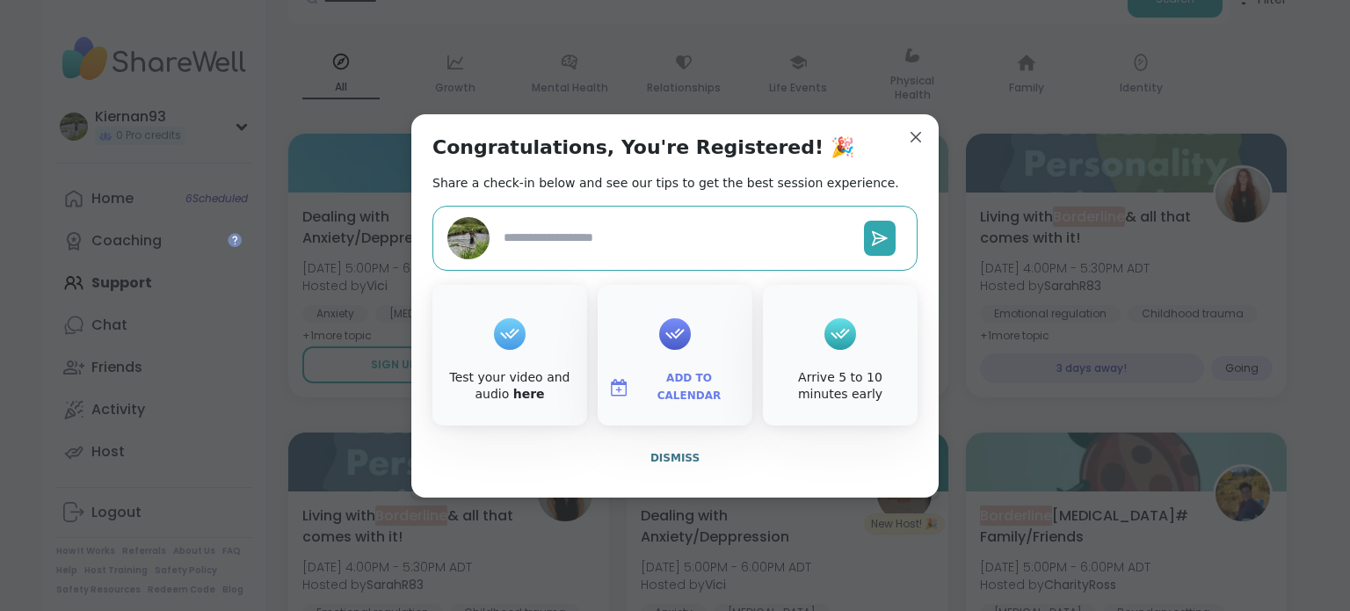
click at [688, 388] on span "Add to Calendar" at bounding box center [688, 387] width 105 height 34
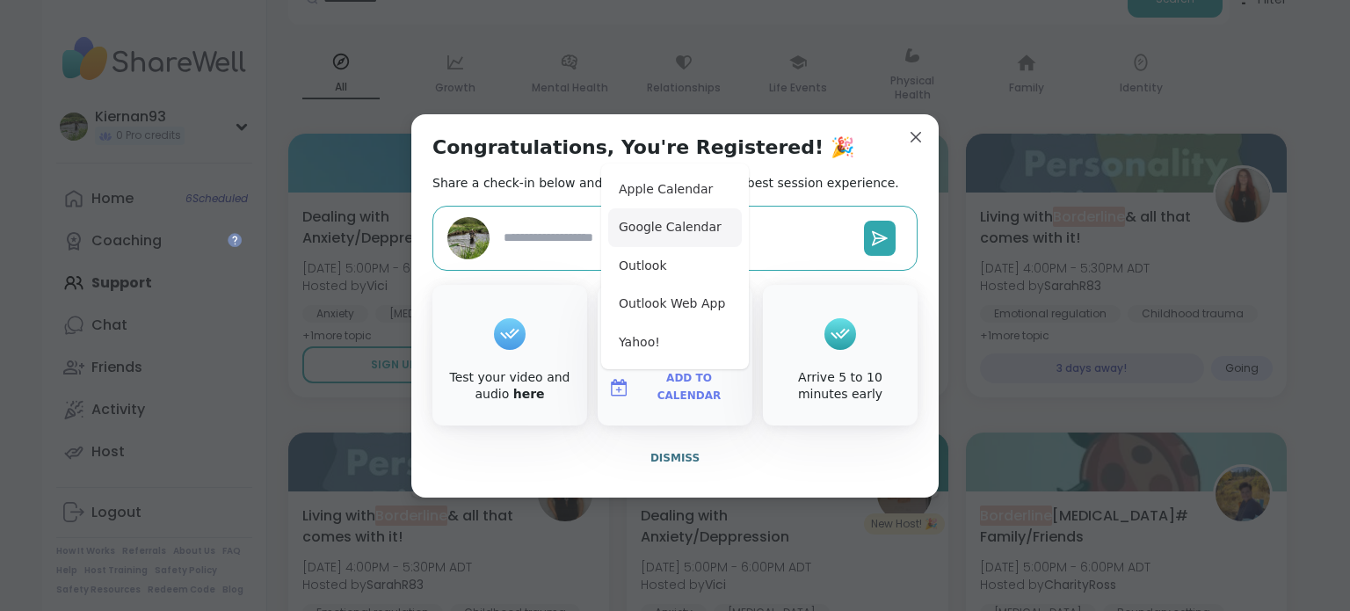
click at [692, 216] on button "Google Calendar" at bounding box center [675, 227] width 134 height 39
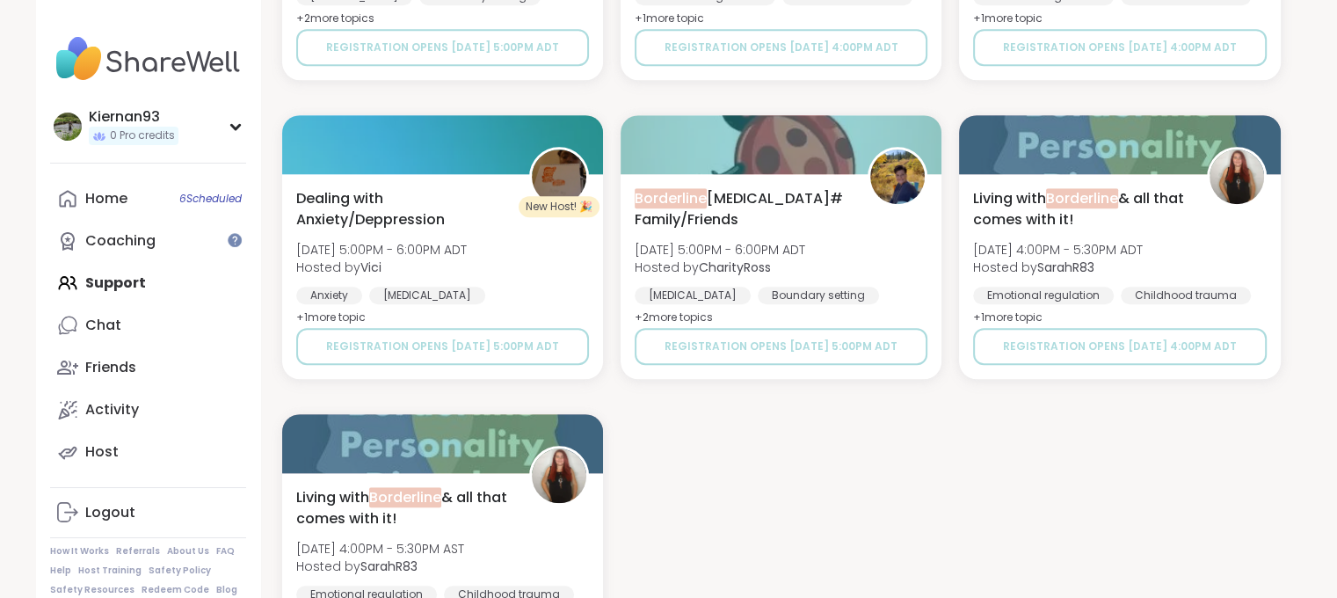
scroll to position [1458, 0]
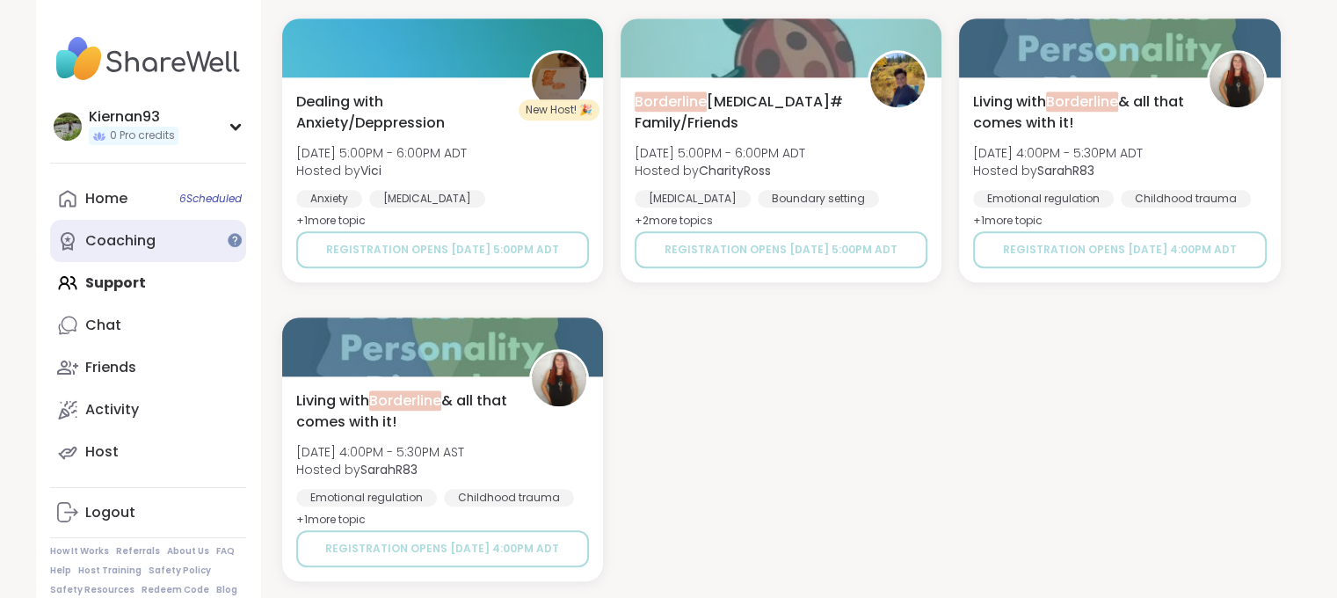
click at [204, 234] on link "Coaching" at bounding box center [148, 241] width 196 height 42
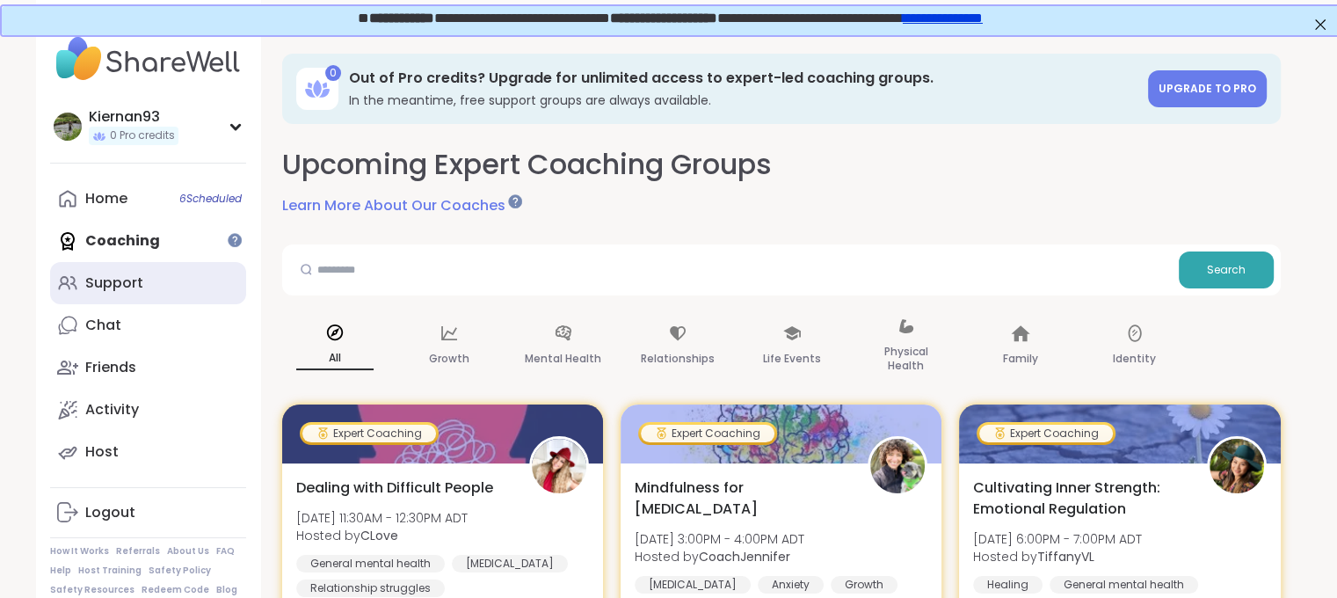
click at [169, 273] on link "Support" at bounding box center [148, 283] width 196 height 42
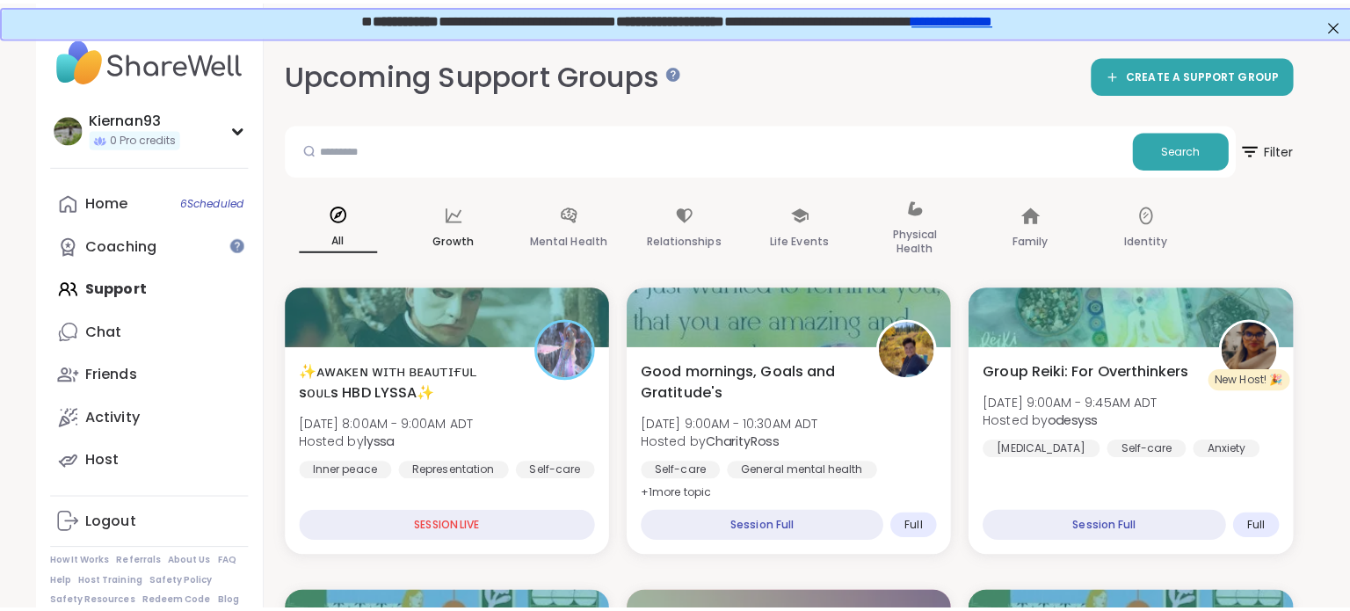
scroll to position [464, 0]
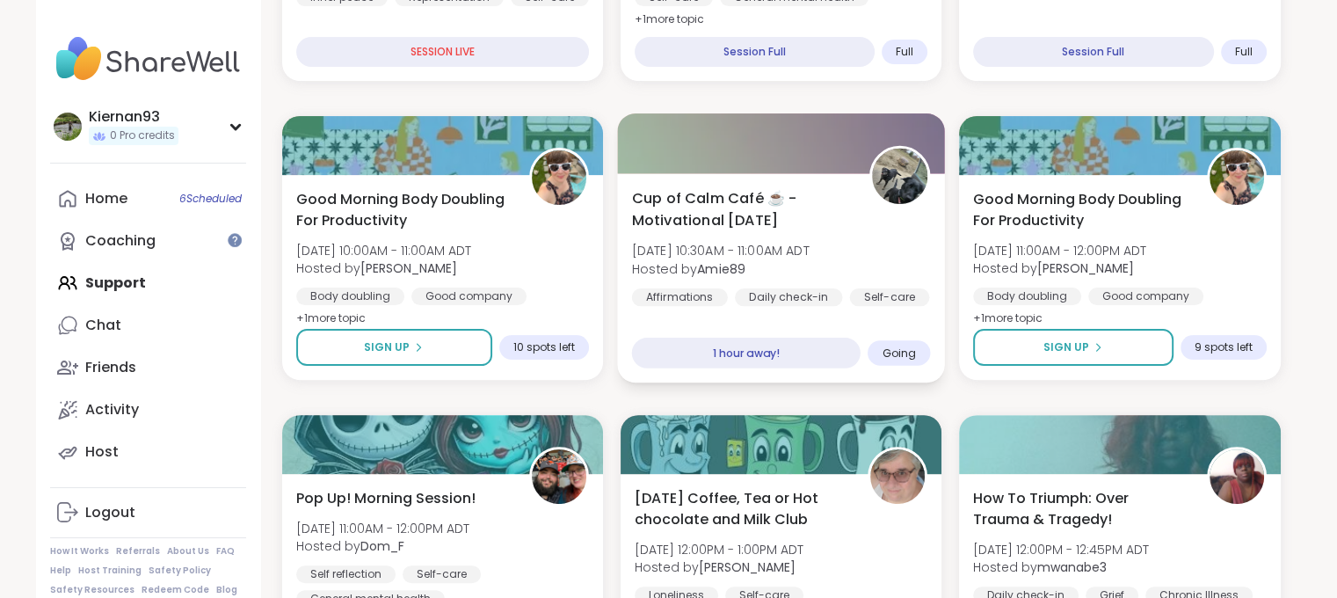
click at [733, 197] on span "Cup of Calm Café ☕️ - Motivational [DATE]" at bounding box center [740, 208] width 218 height 43
